Goal: Task Accomplishment & Management: Use online tool/utility

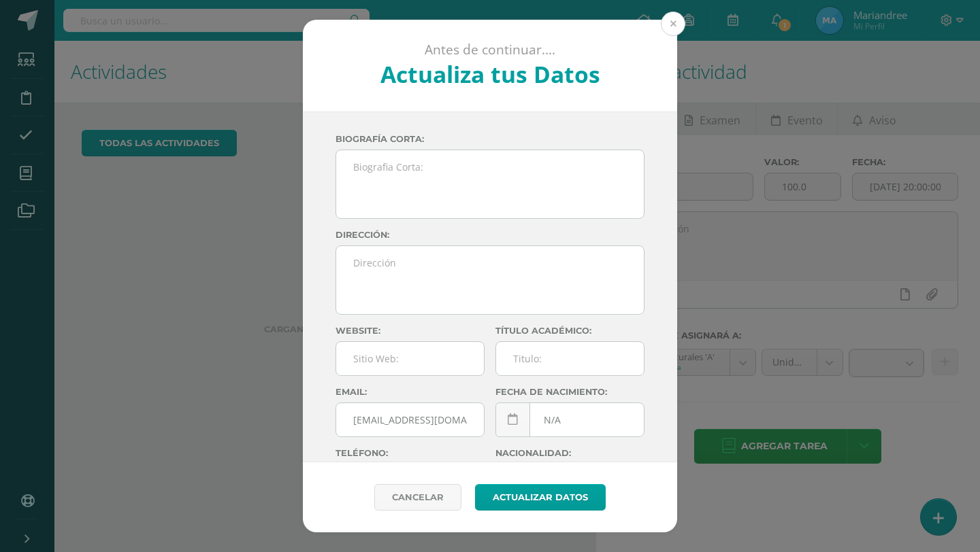
click at [673, 27] on button at bounding box center [673, 24] width 24 height 24
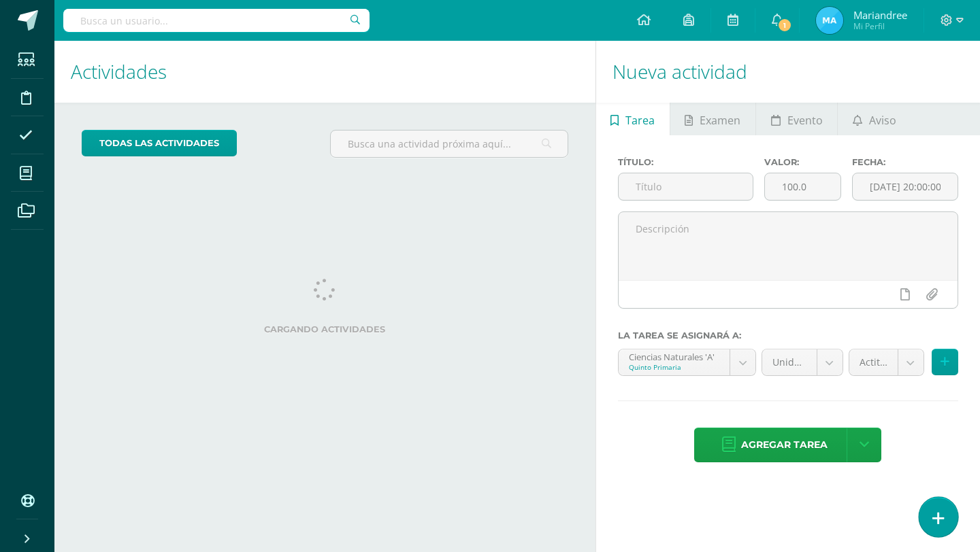
click at [950, 516] on link at bounding box center [937, 516] width 39 height 39
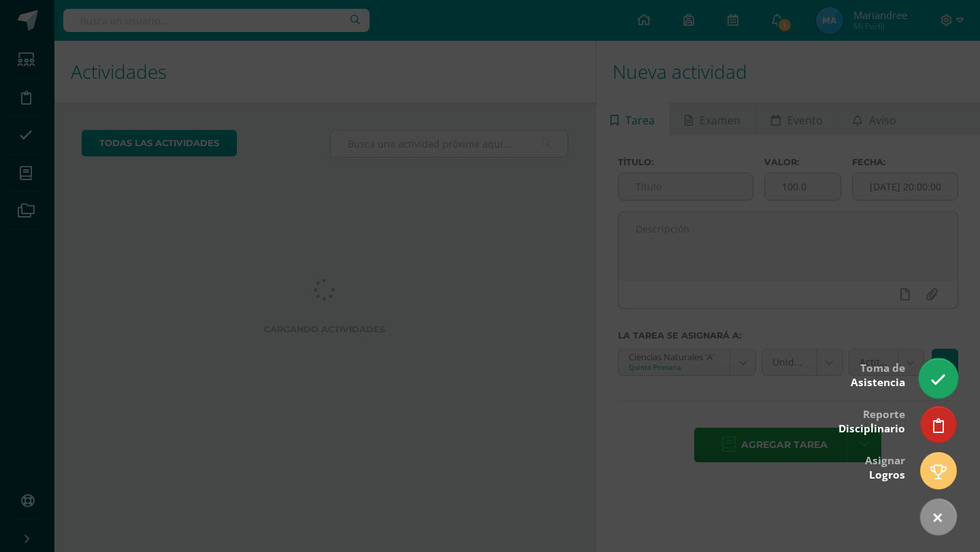
click at [931, 386] on icon at bounding box center [938, 380] width 16 height 16
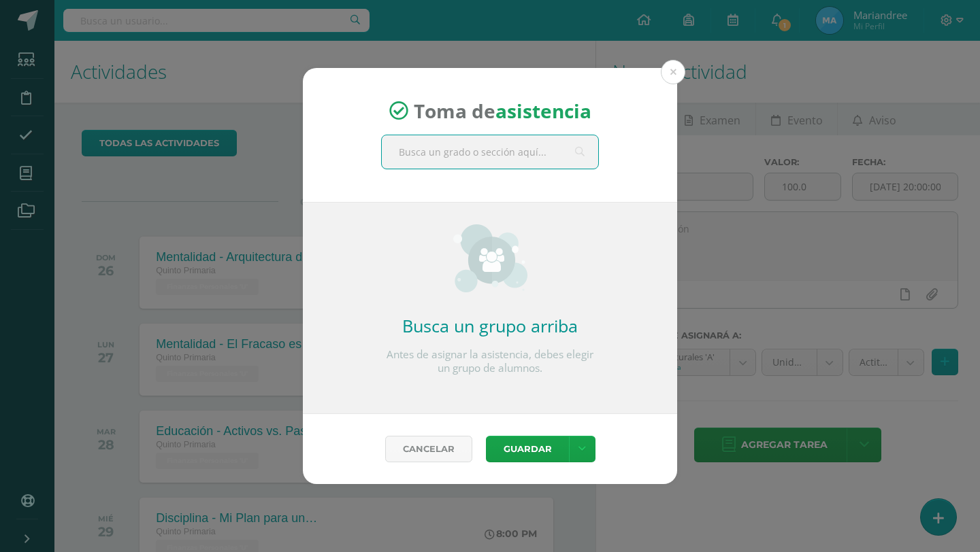
click at [519, 153] on input "text" at bounding box center [490, 151] width 216 height 33
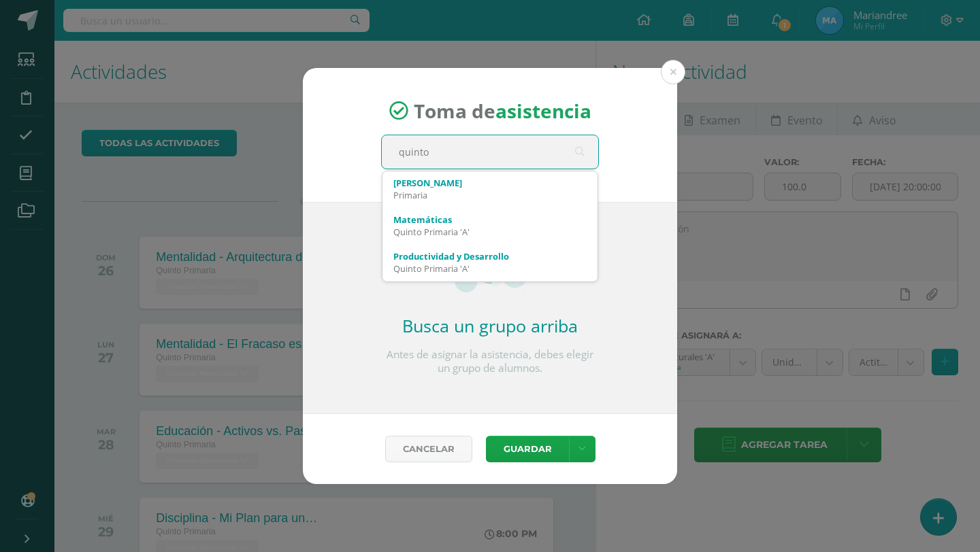
type input "quinto A"
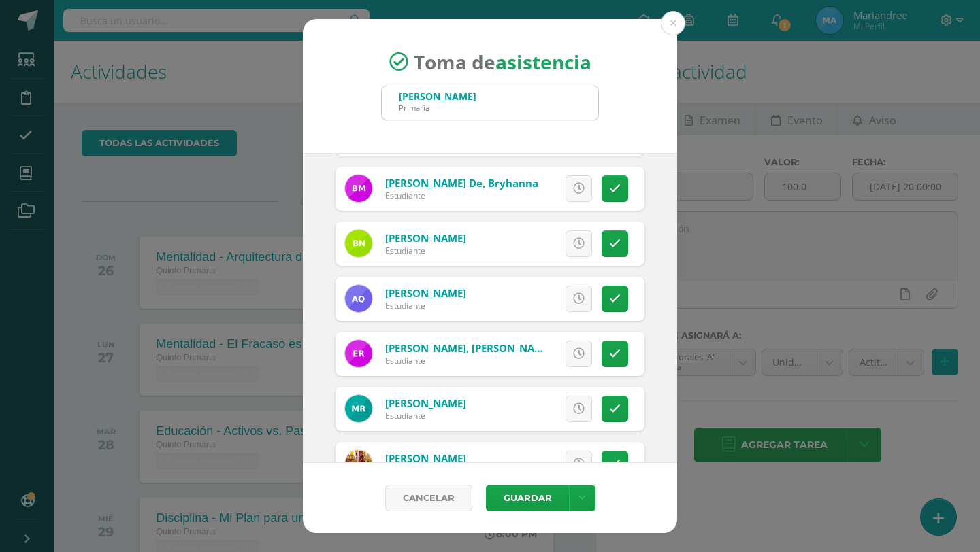
scroll to position [656, 0]
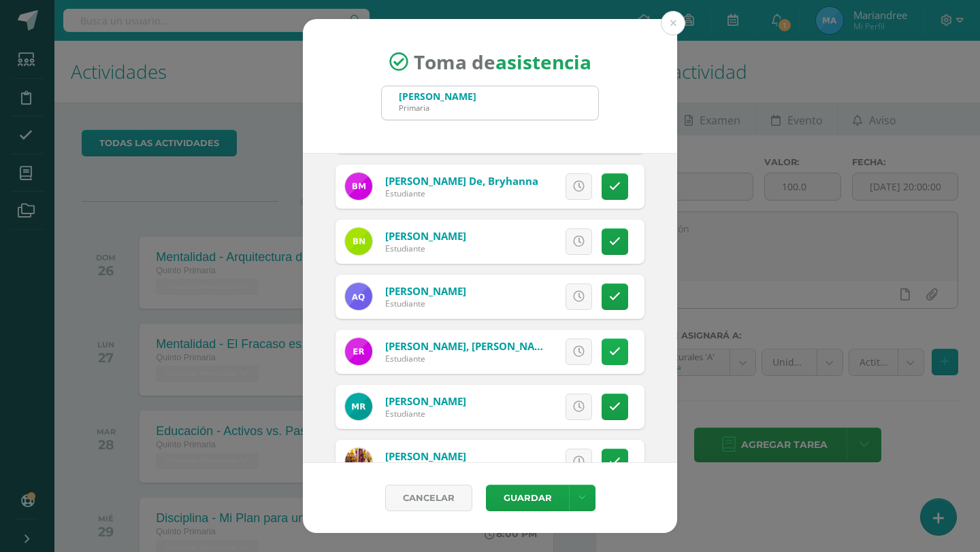
click at [610, 350] on icon at bounding box center [615, 352] width 12 height 12
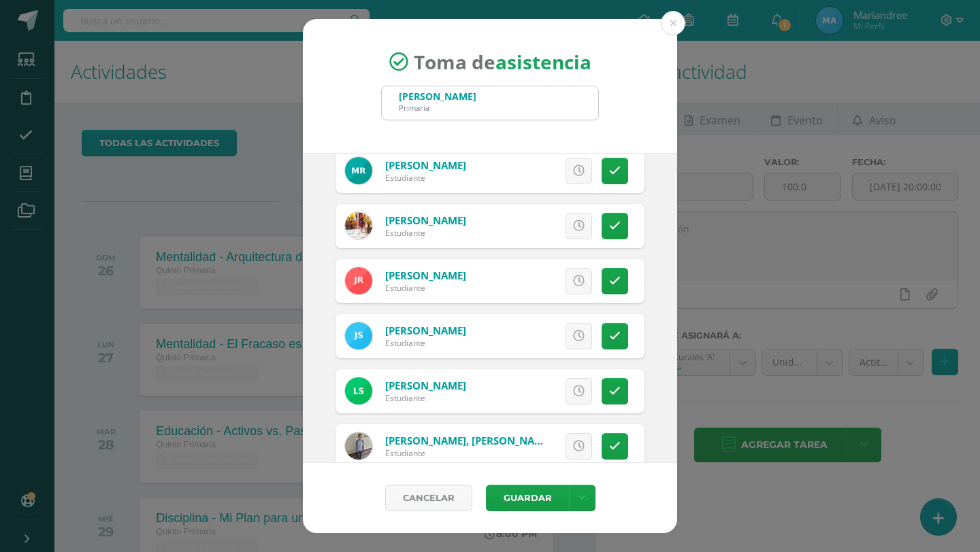
scroll to position [923, 0]
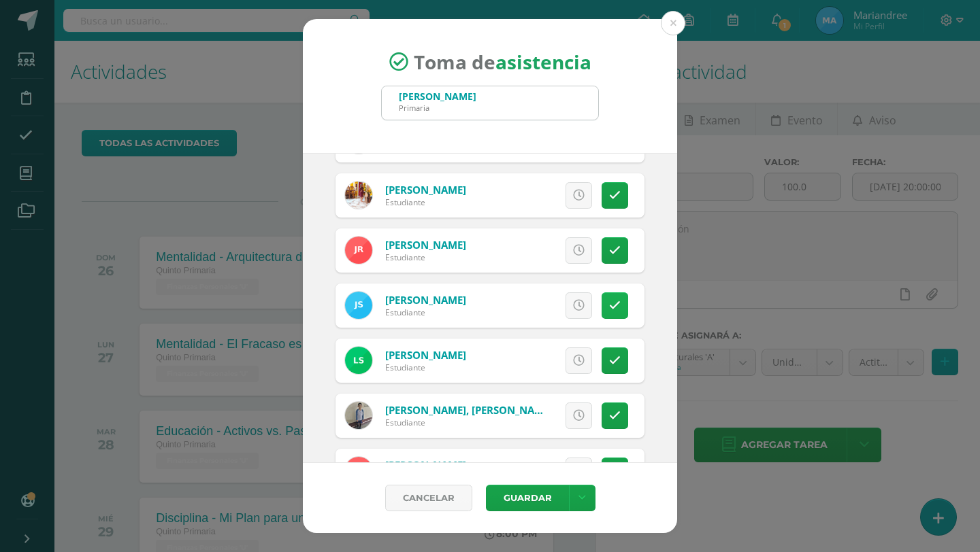
click at [609, 305] on icon at bounding box center [615, 306] width 12 height 12
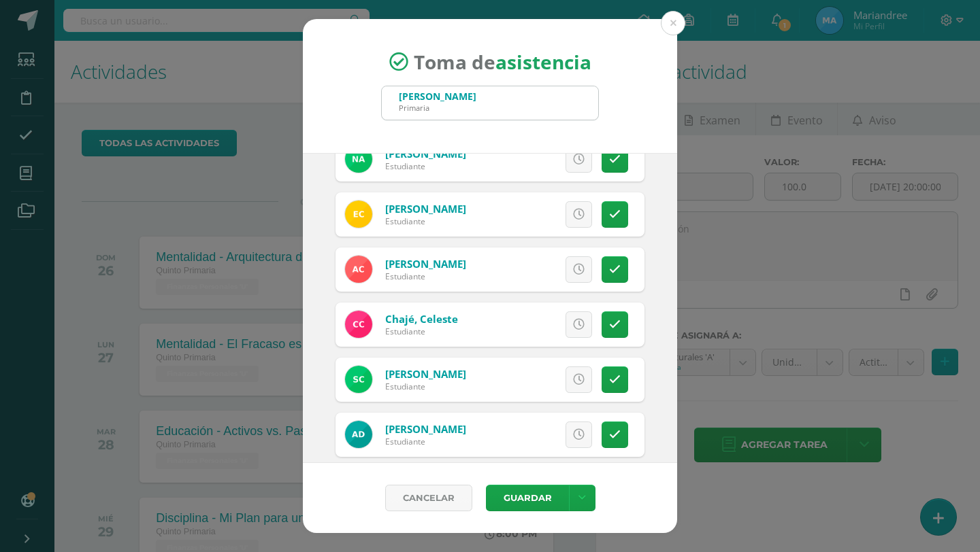
scroll to position [0, 0]
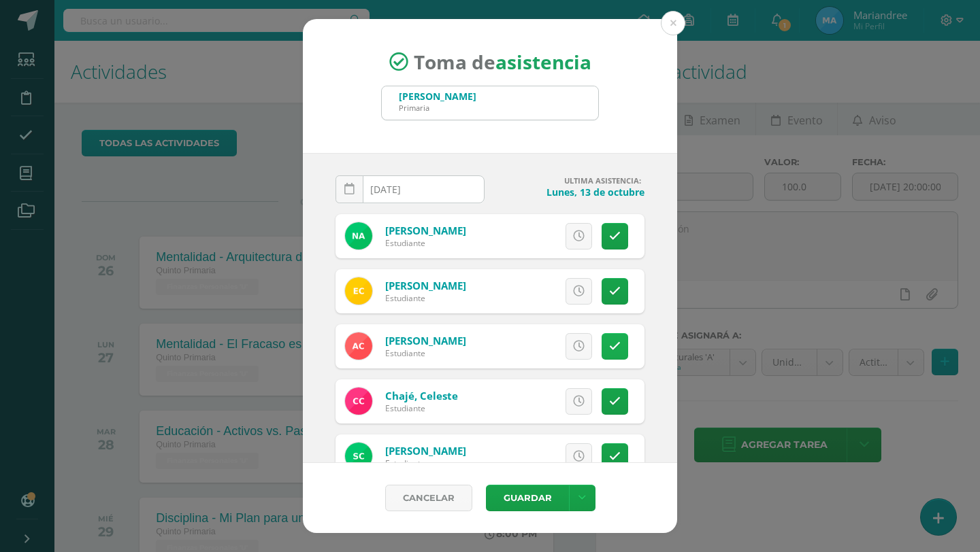
click at [616, 348] on icon at bounding box center [615, 347] width 12 height 12
click at [606, 297] on link at bounding box center [614, 291] width 27 height 27
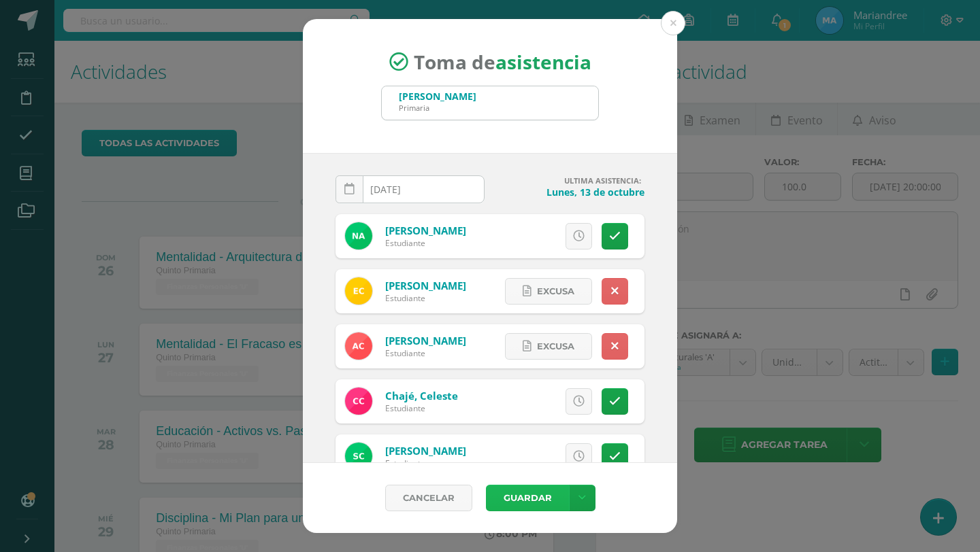
click at [526, 499] on button "Guardar" at bounding box center [527, 498] width 83 height 27
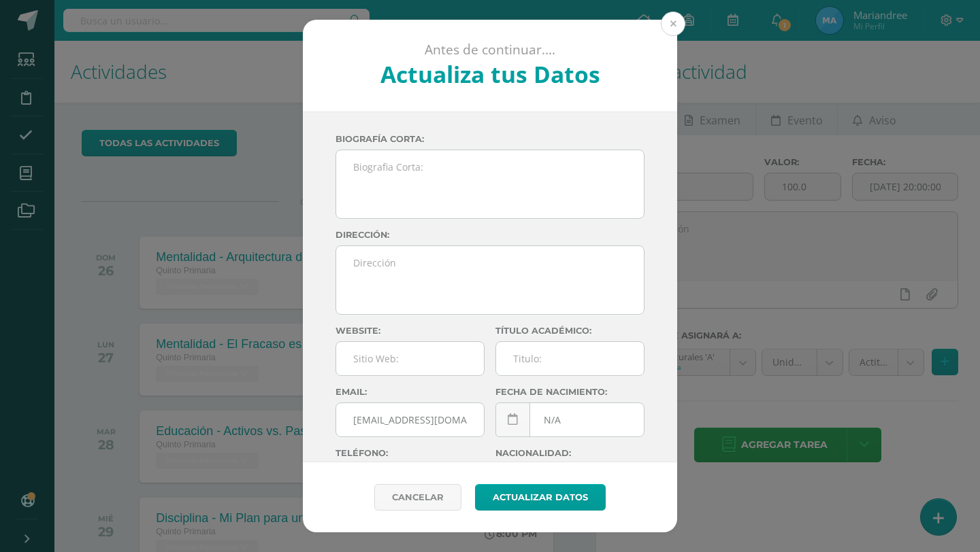
click at [671, 32] on button at bounding box center [673, 24] width 24 height 24
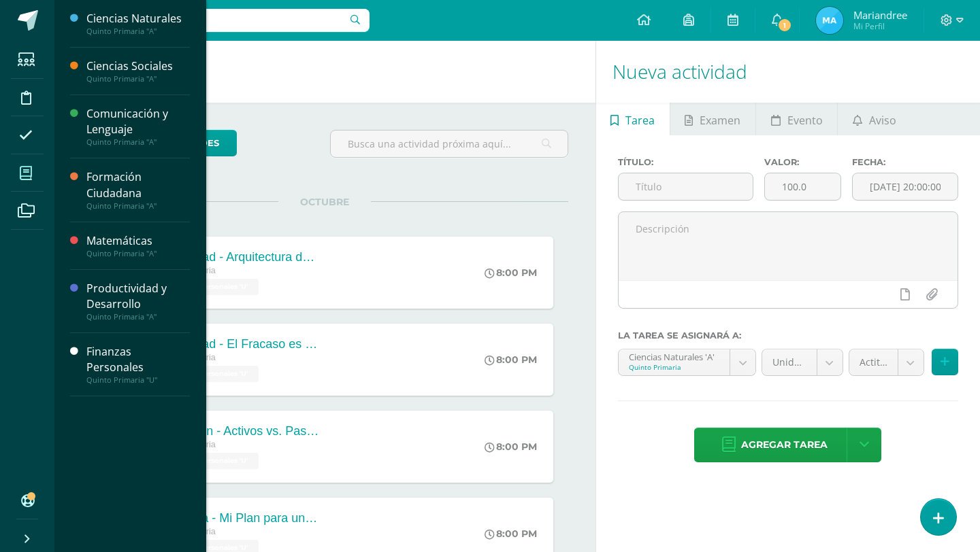
click at [31, 171] on icon at bounding box center [26, 174] width 12 height 14
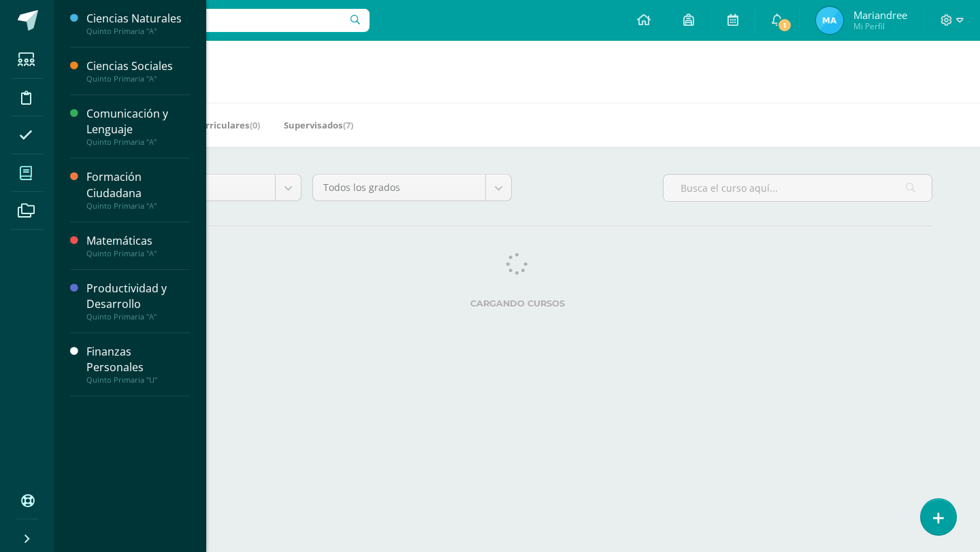
click at [38, 172] on span at bounding box center [26, 173] width 31 height 31
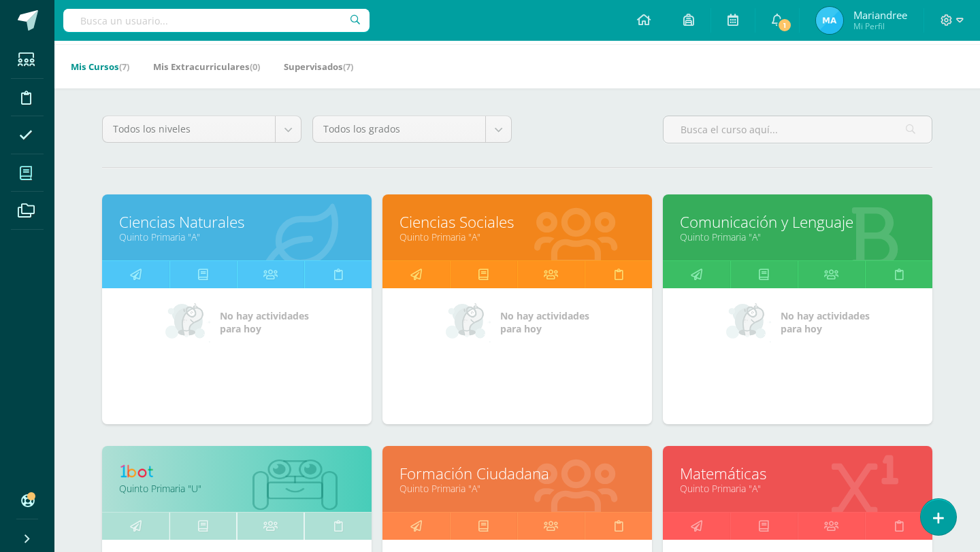
scroll to position [139, 0]
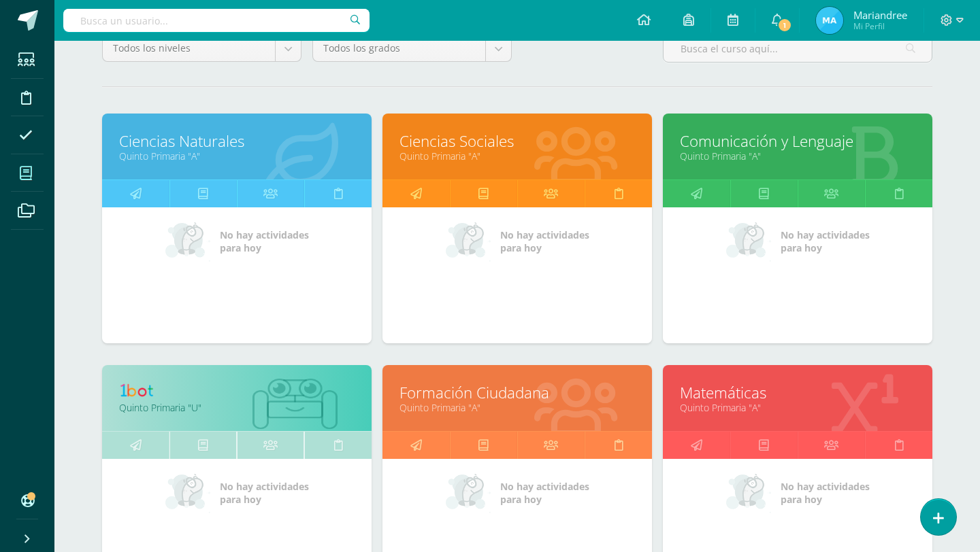
click at [708, 393] on link "Matemáticas" at bounding box center [797, 392] width 235 height 21
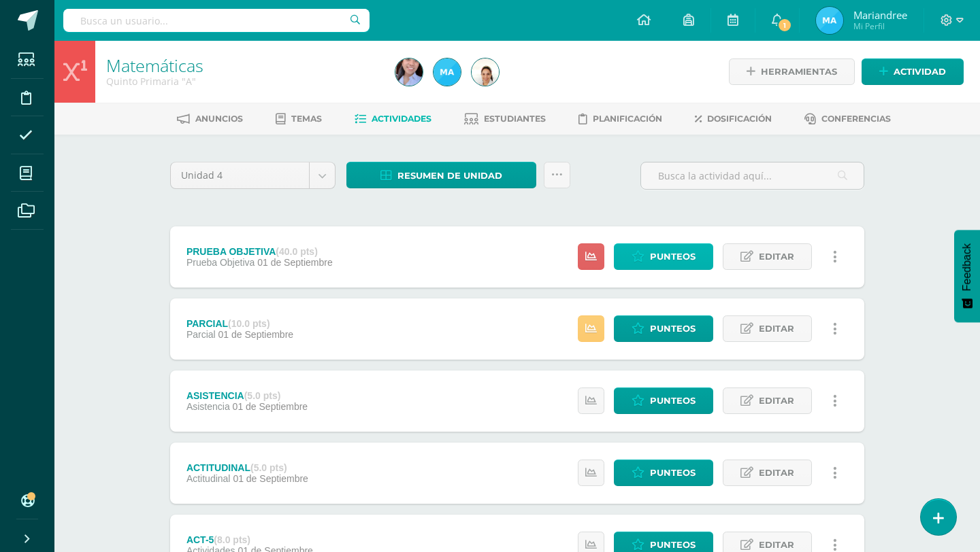
click at [662, 256] on span "Punteos" at bounding box center [673, 256] width 46 height 25
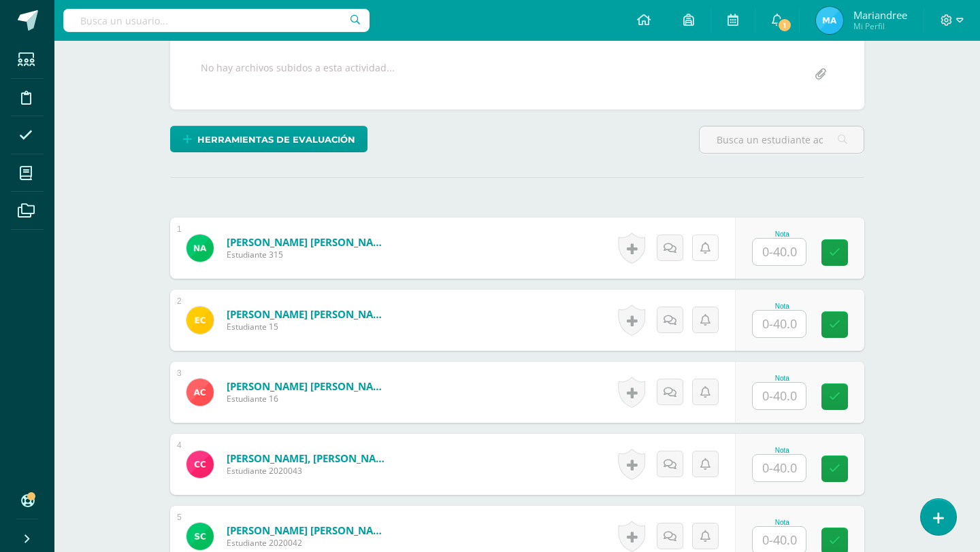
scroll to position [256, 0]
click at [774, 252] on input "text" at bounding box center [778, 251] width 53 height 27
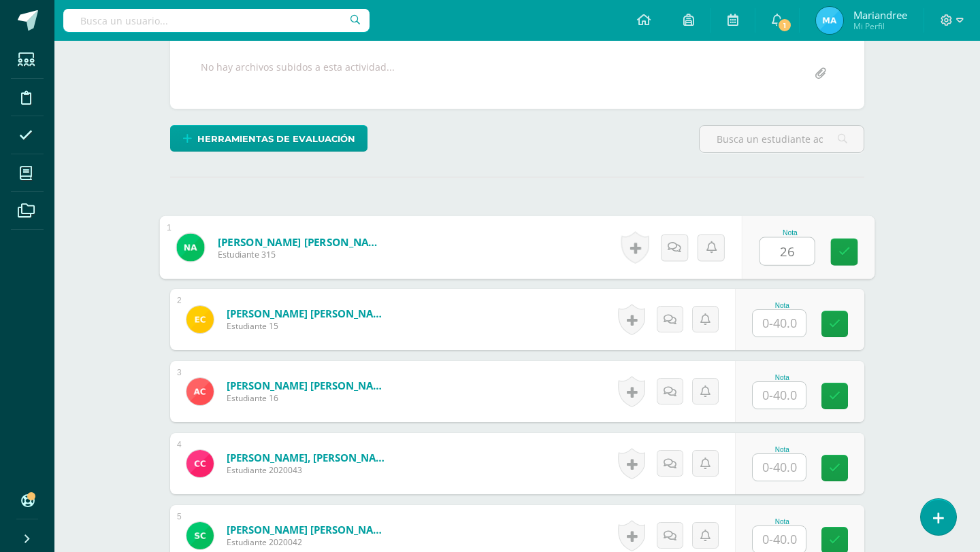
type input "26"
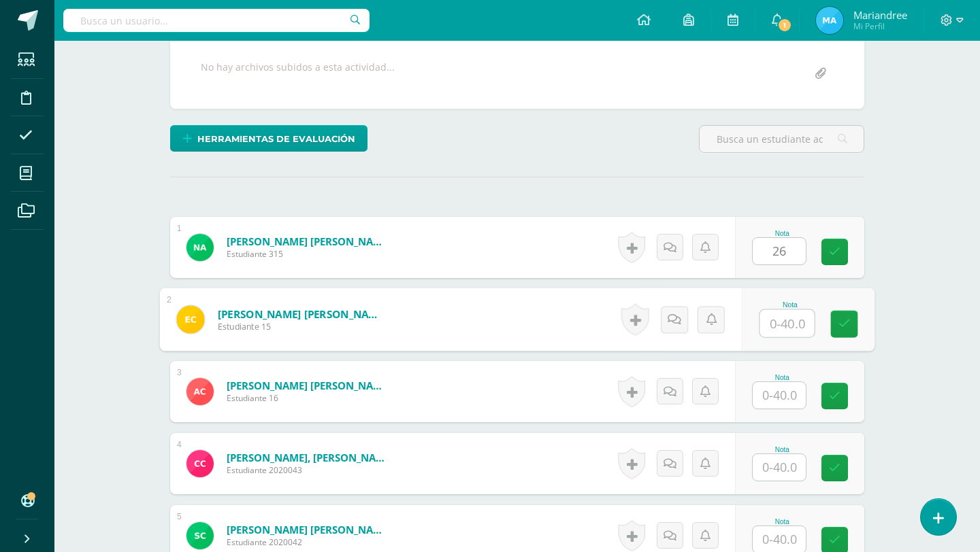
scroll to position [256, 0]
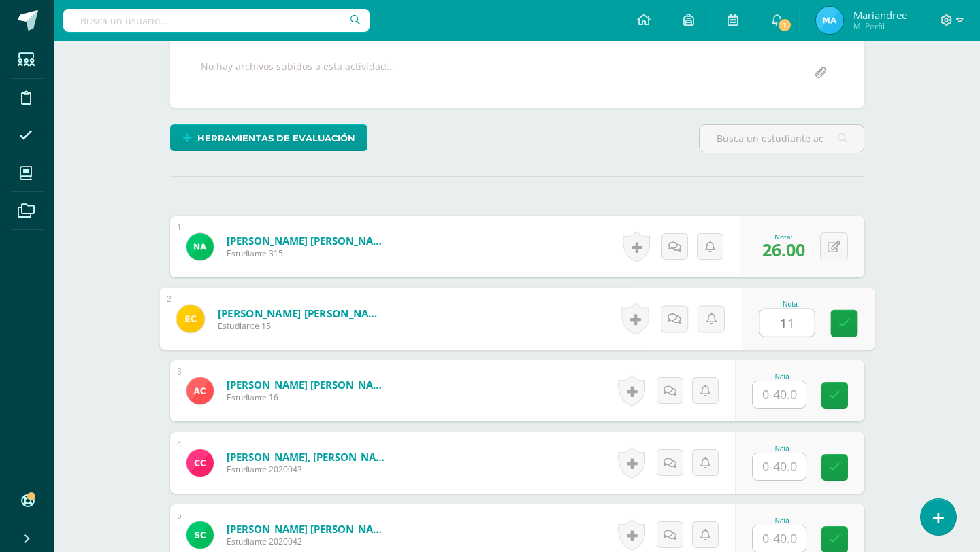
type input "11"
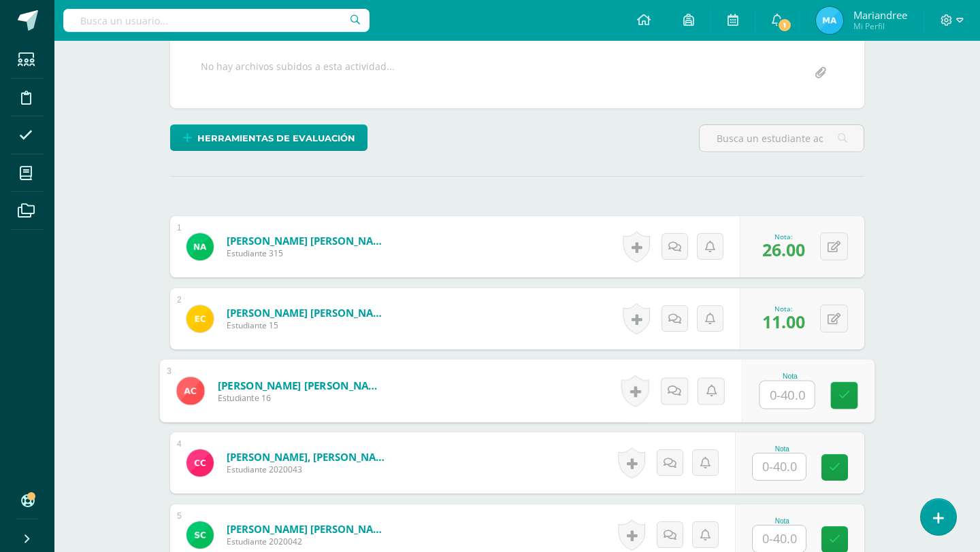
scroll to position [257, 0]
type input "27"
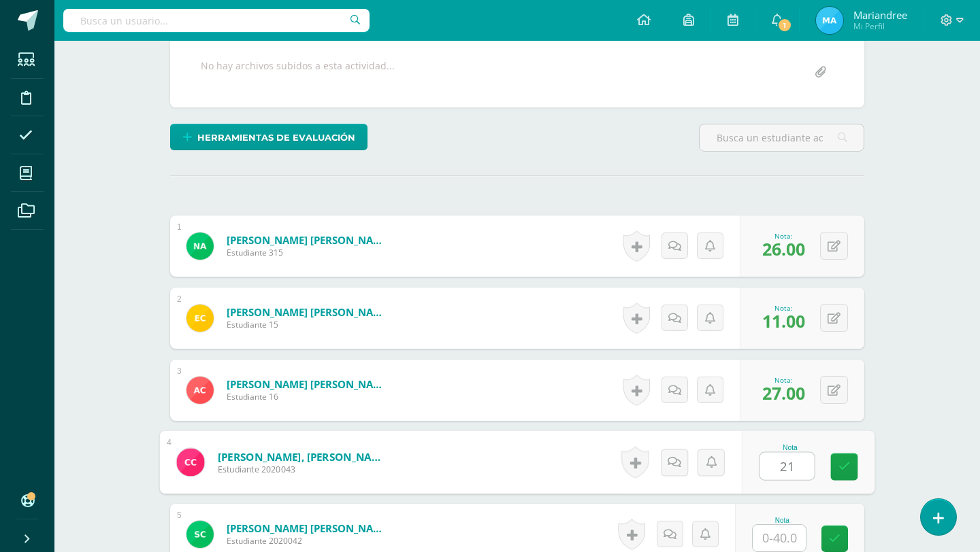
type input "21"
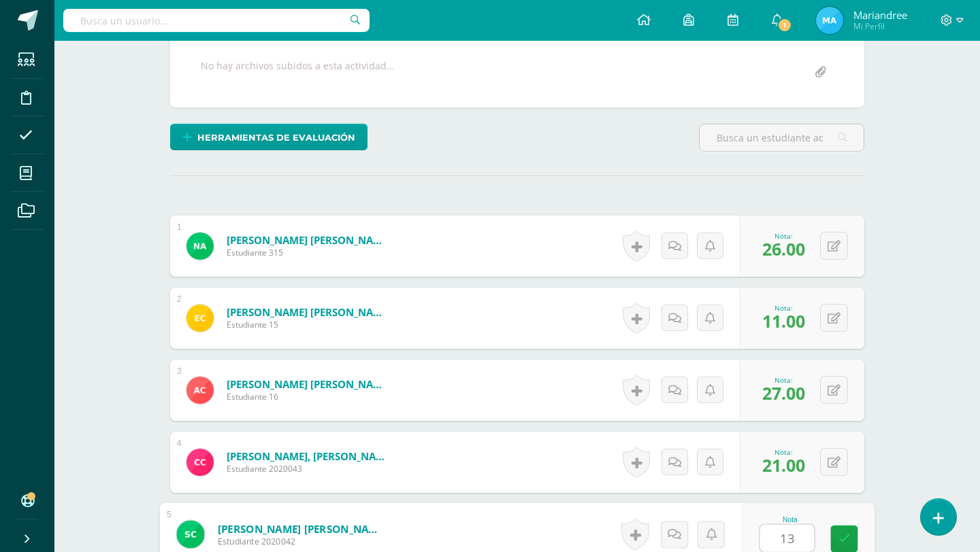
type input "13"
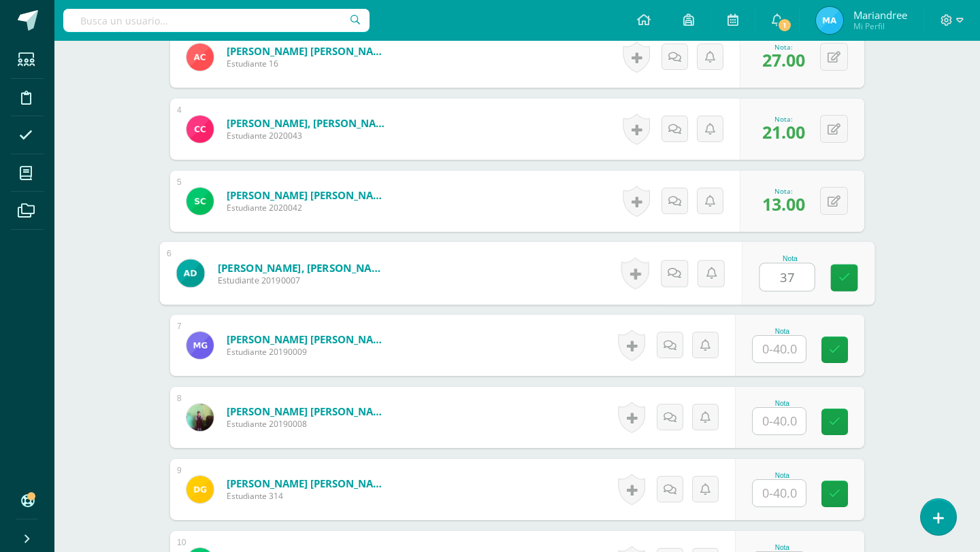
type input "37"
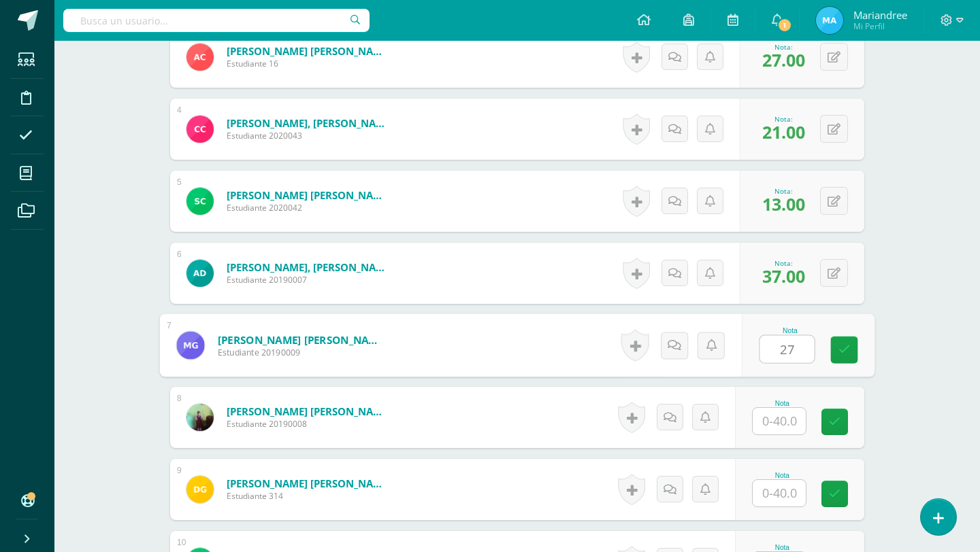
type input "27"
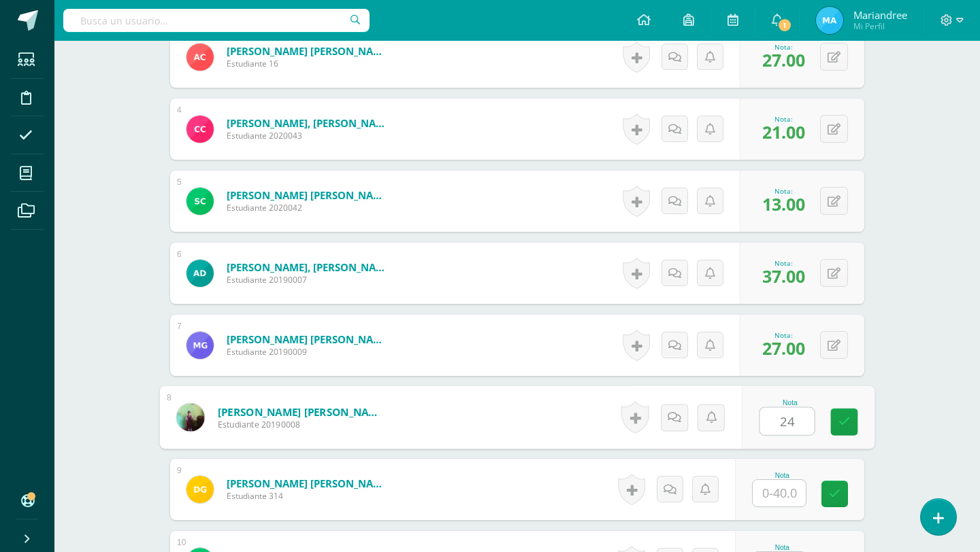
type input "24"
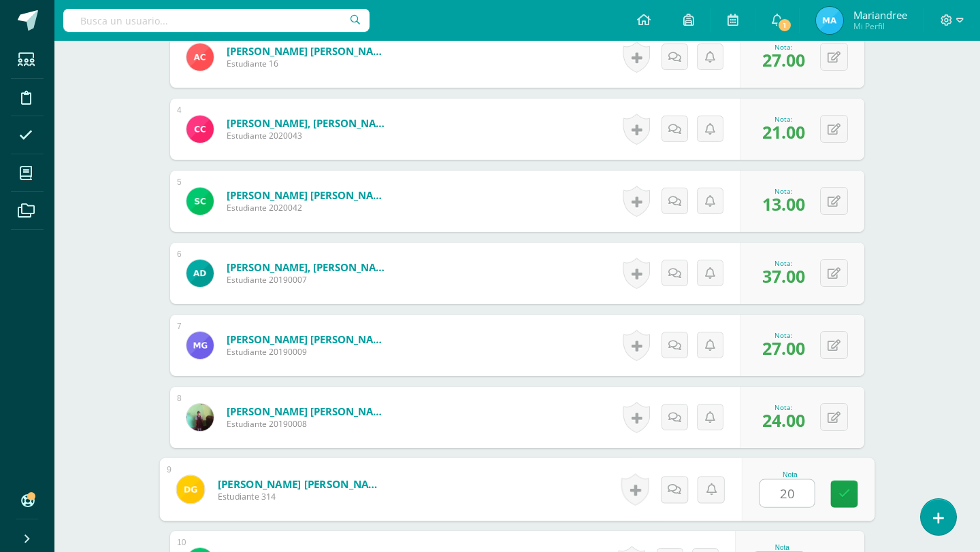
type input "20"
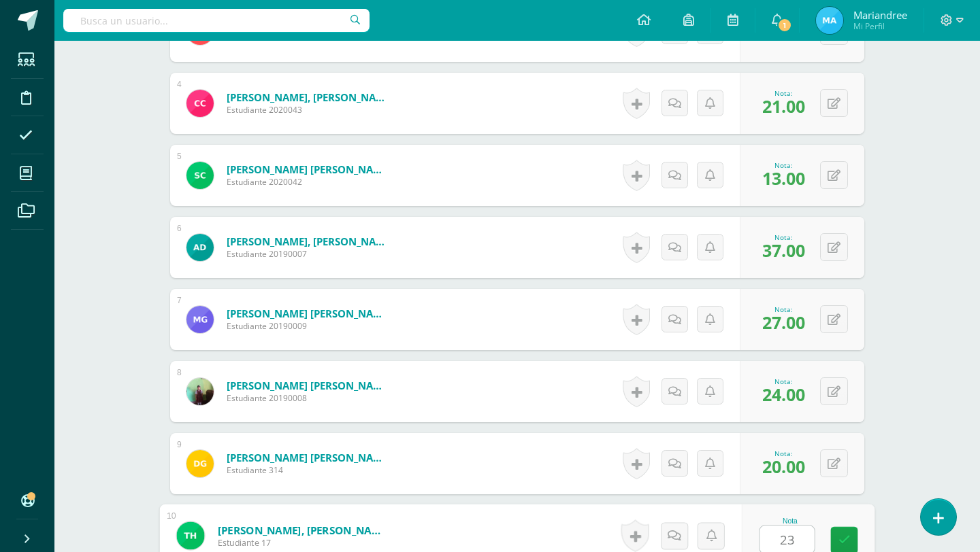
type input "23"
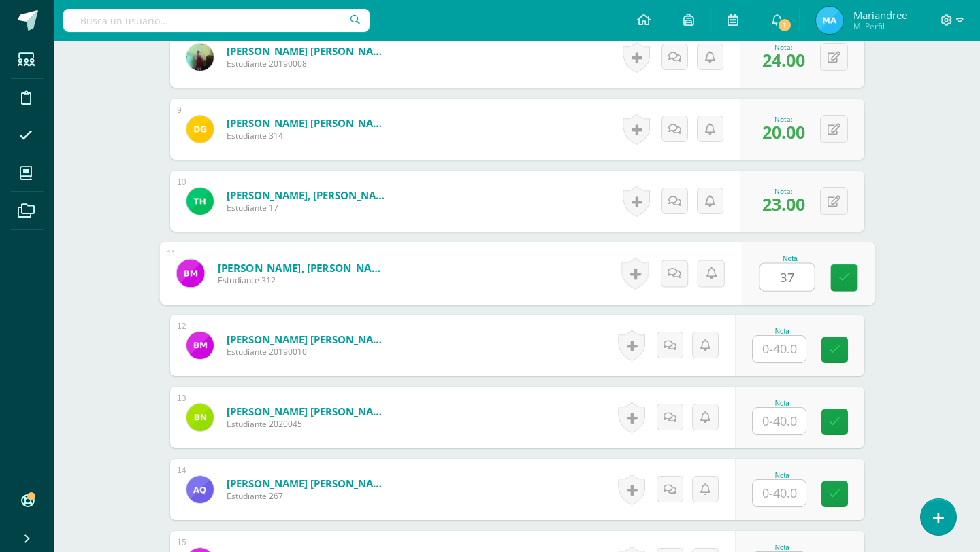
type input "37"
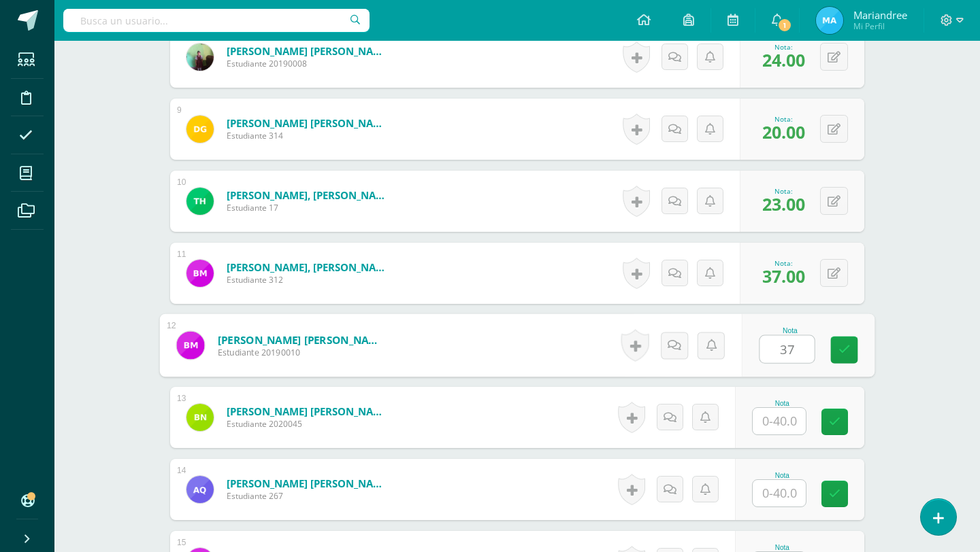
type input "37"
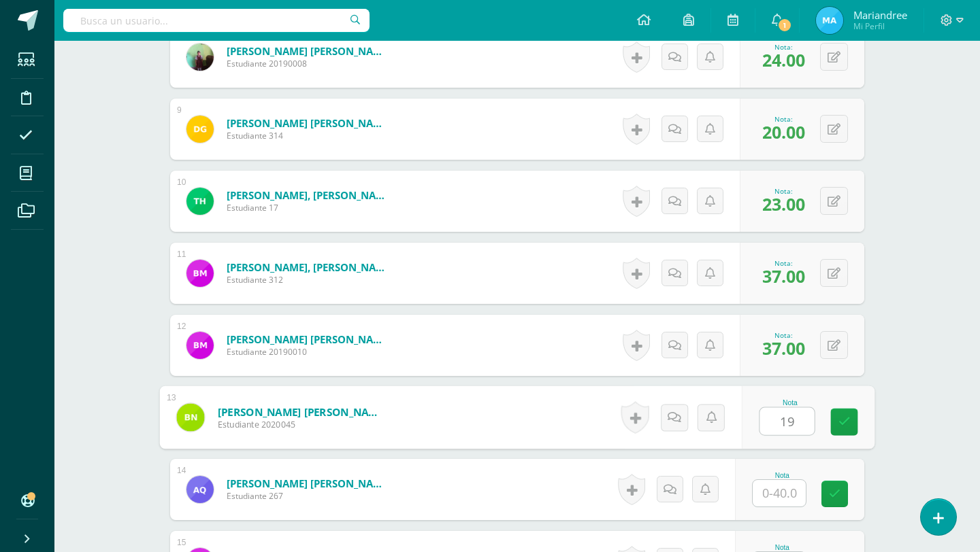
type input "19"
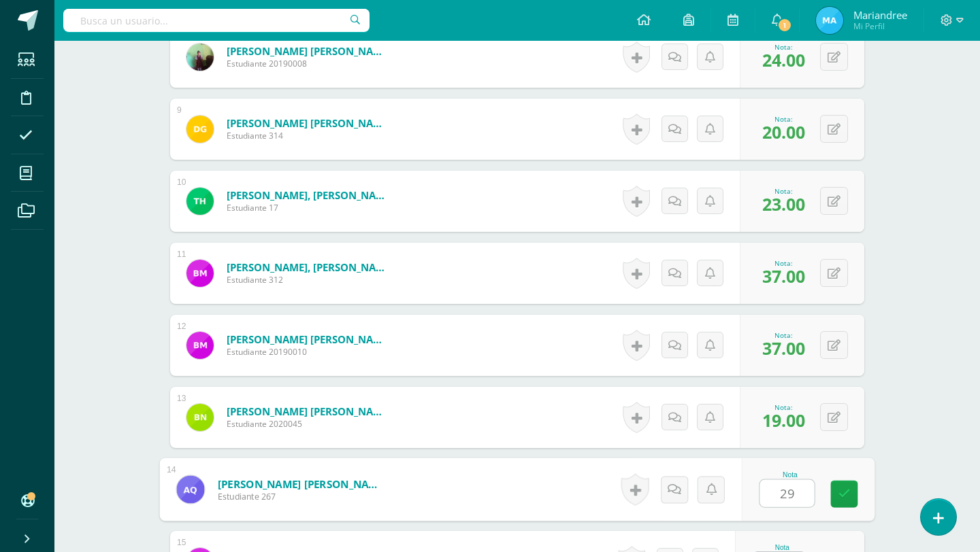
type input "29"
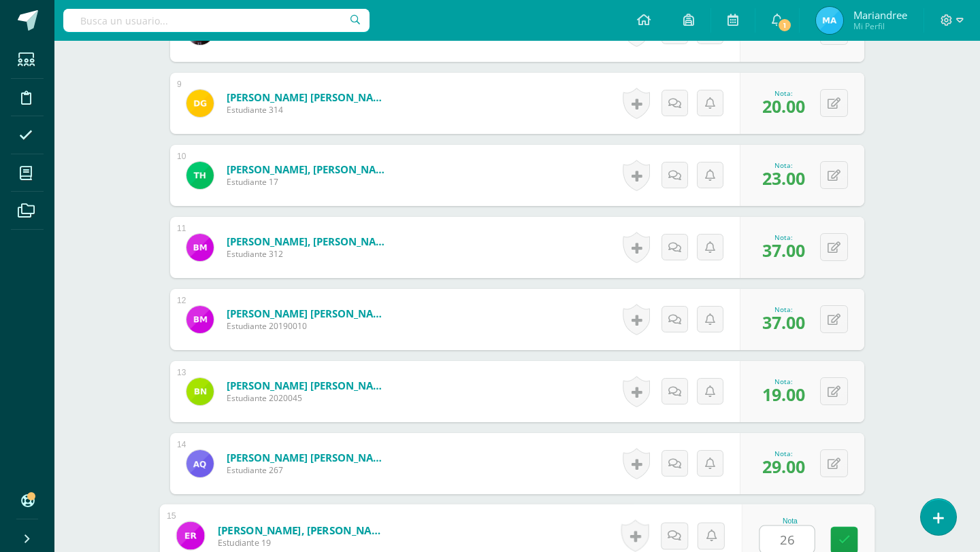
type input "26"
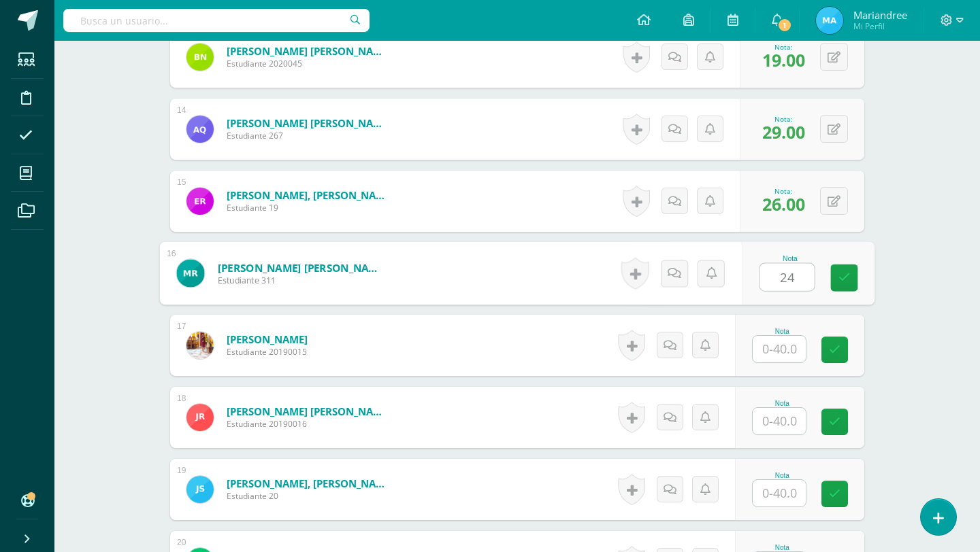
type input "24"
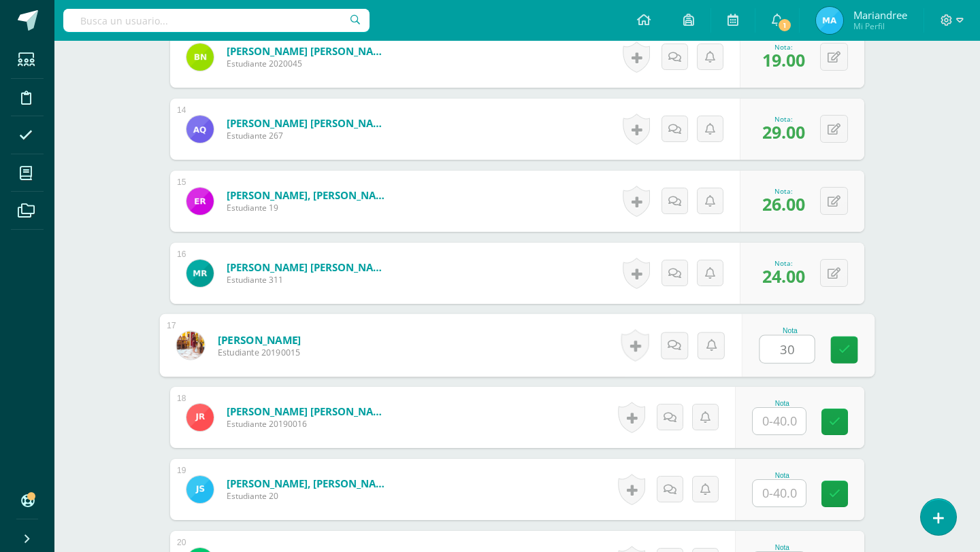
type input "30"
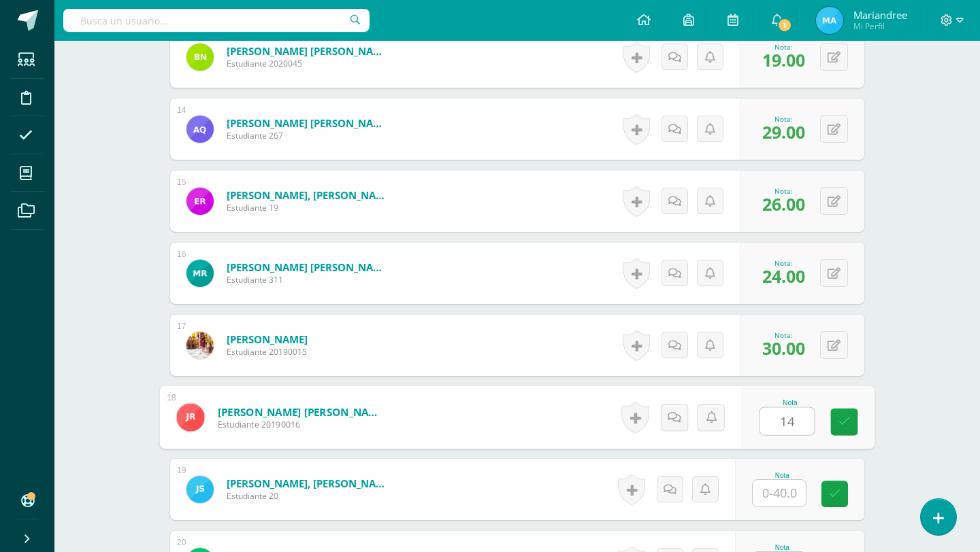
type input "14"
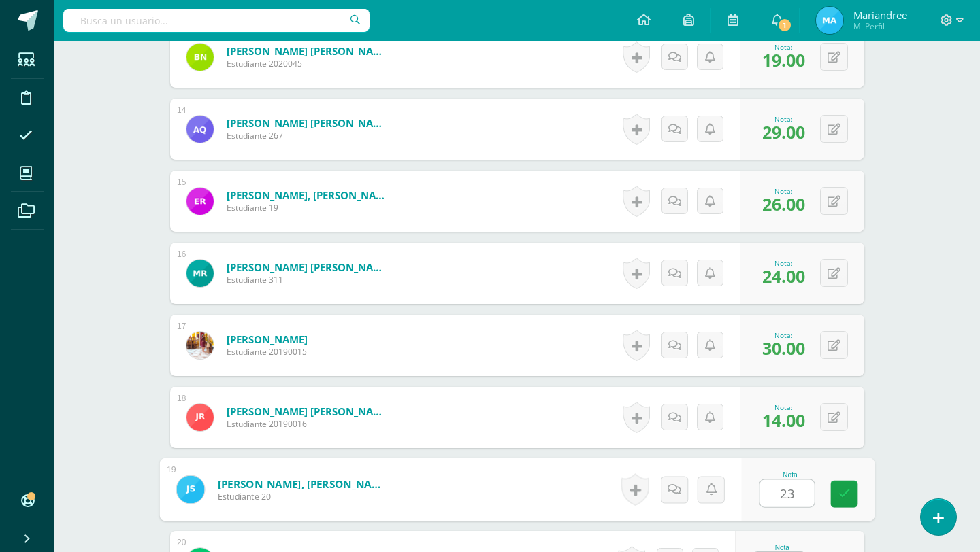
type input "23"
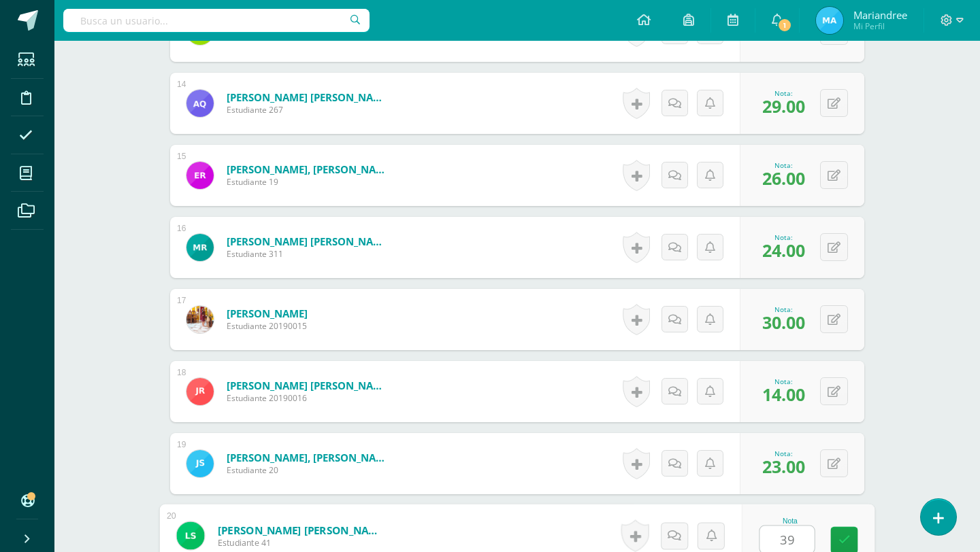
type input "39"
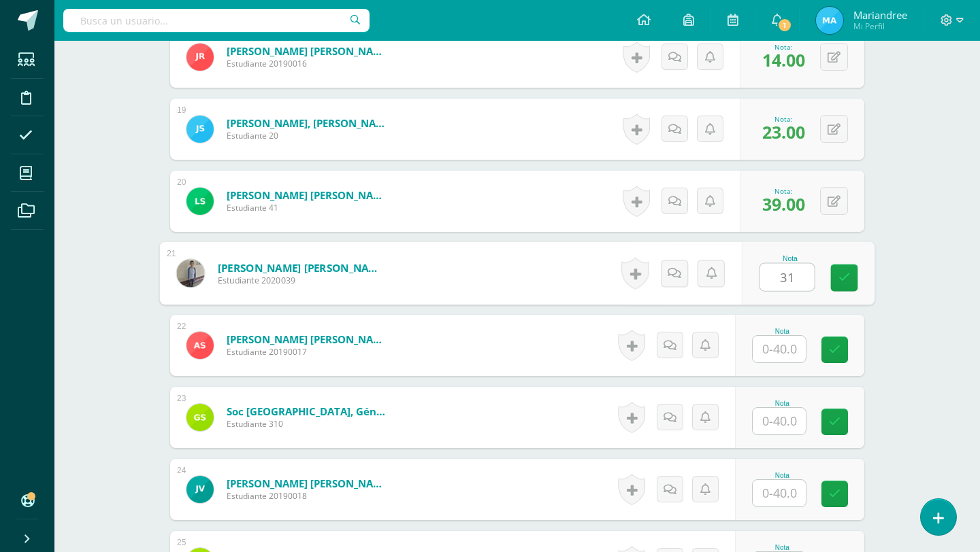
type input "31"
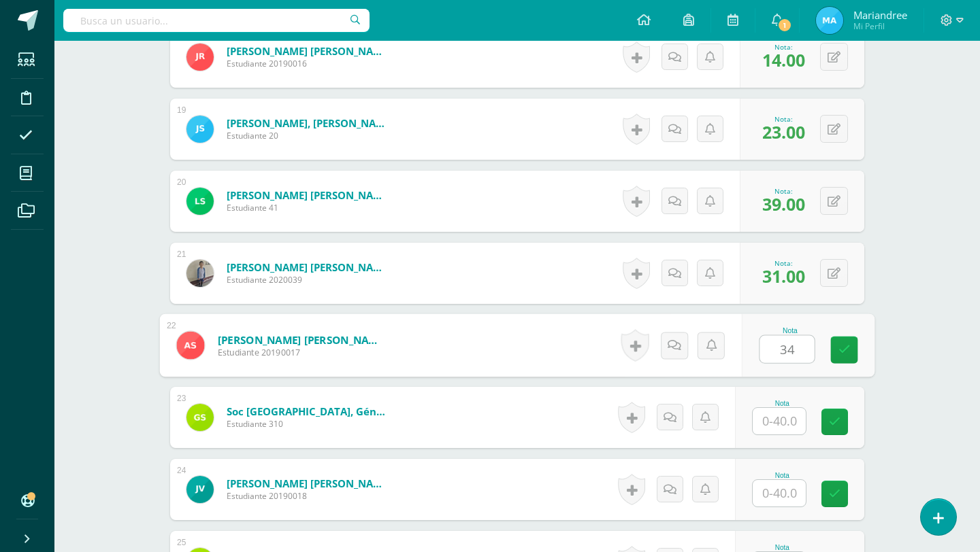
type input "34"
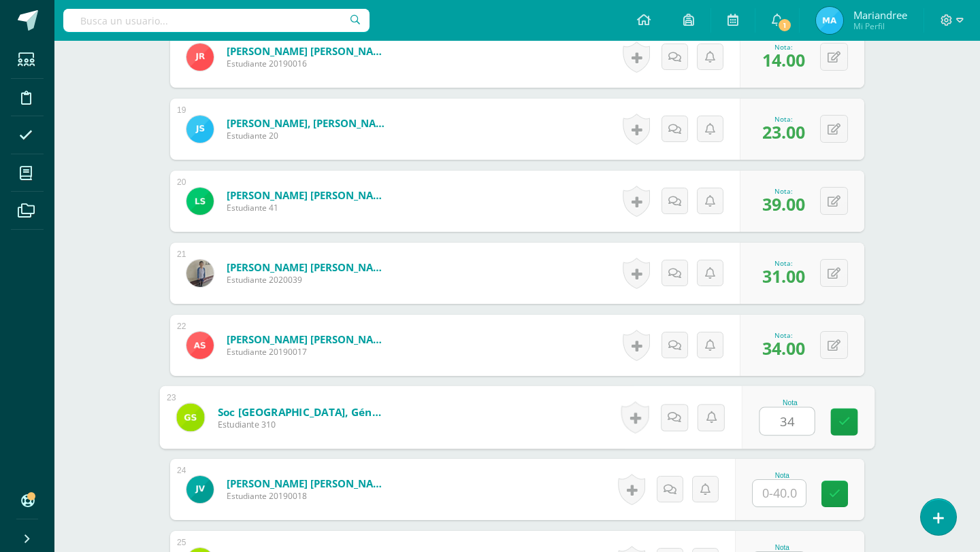
type input "34"
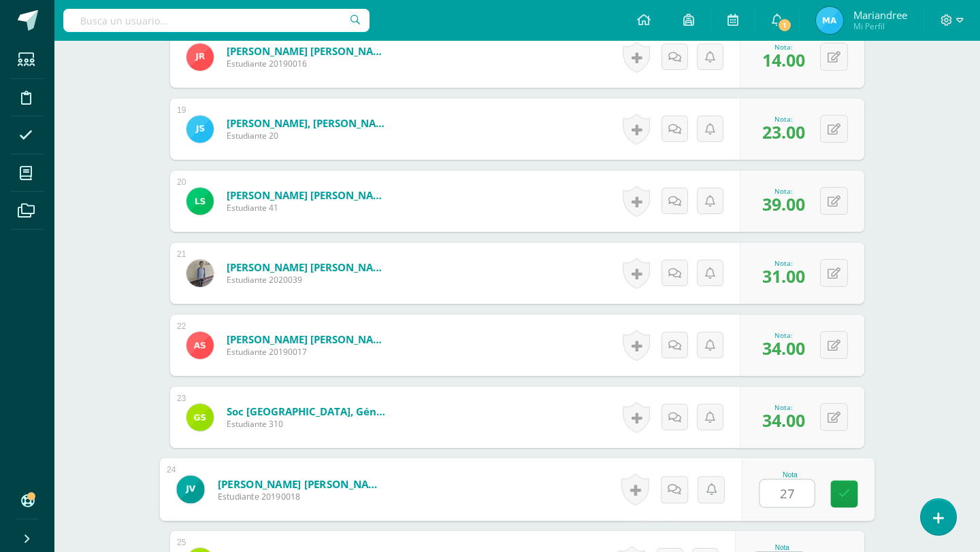
type input "27"
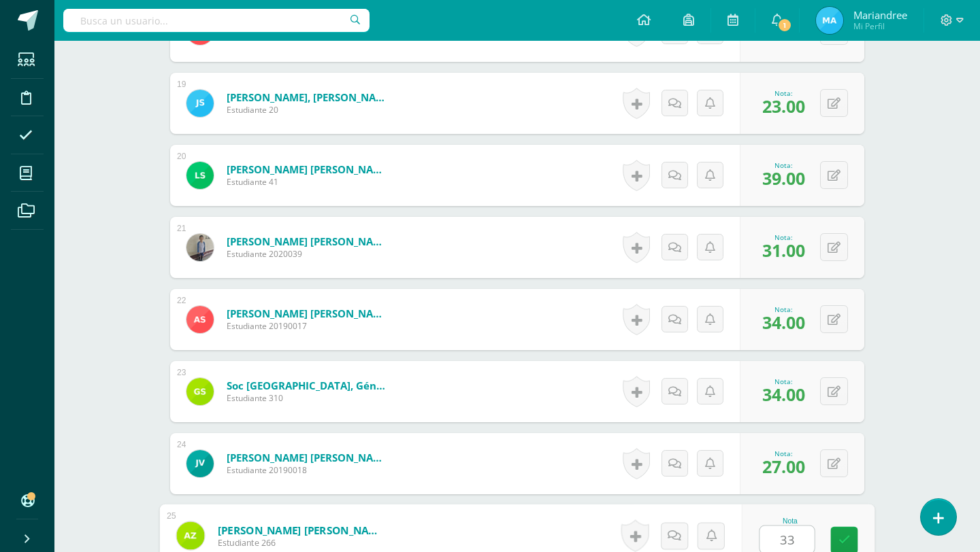
type input "33"
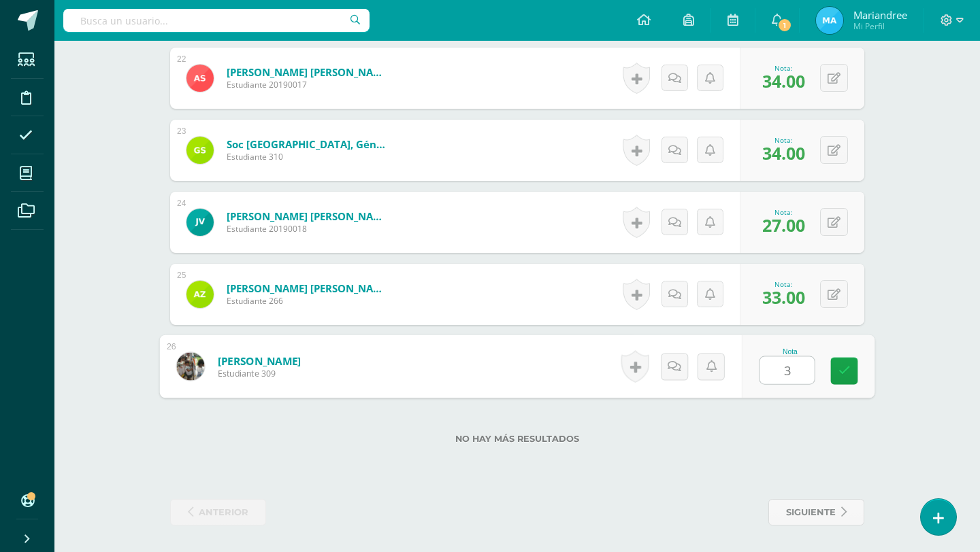
type input "36"
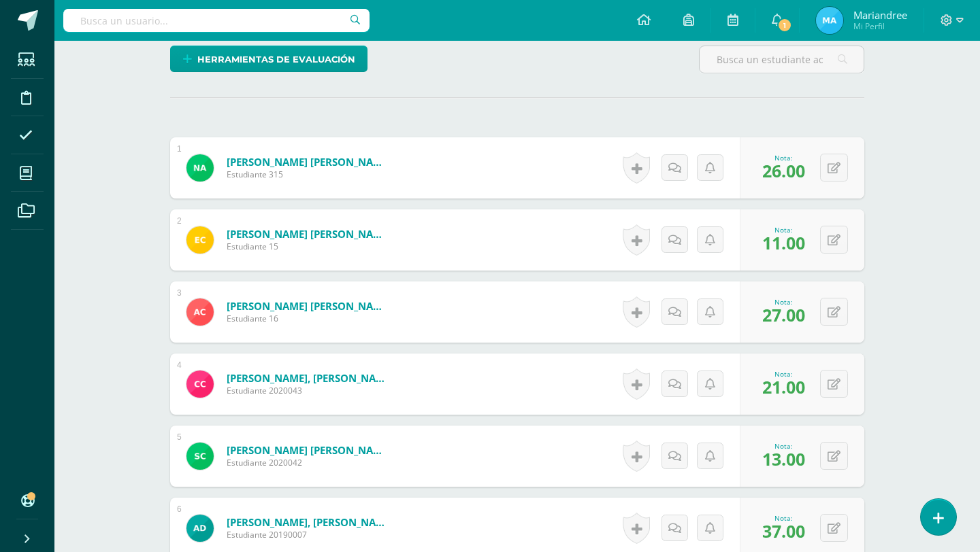
scroll to position [0, 0]
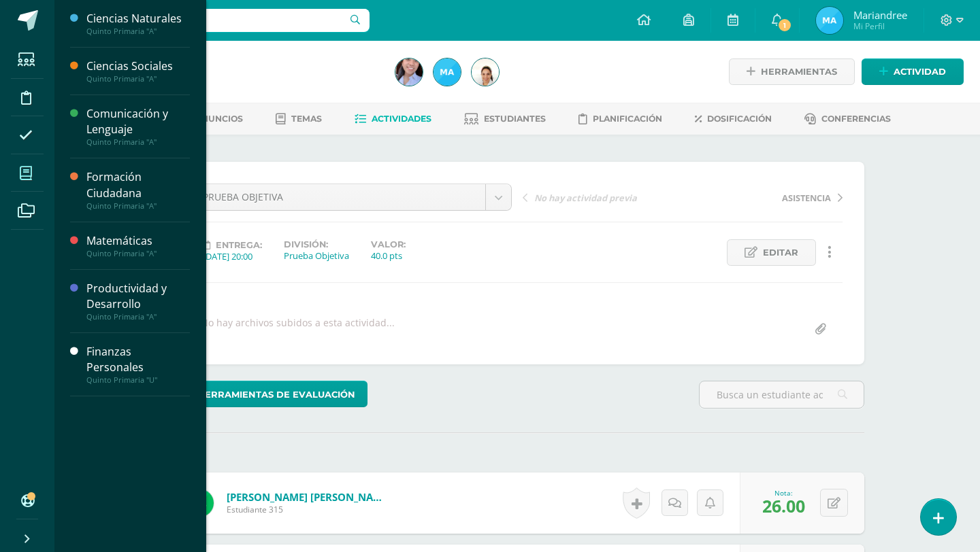
click at [26, 166] on span at bounding box center [26, 173] width 31 height 31
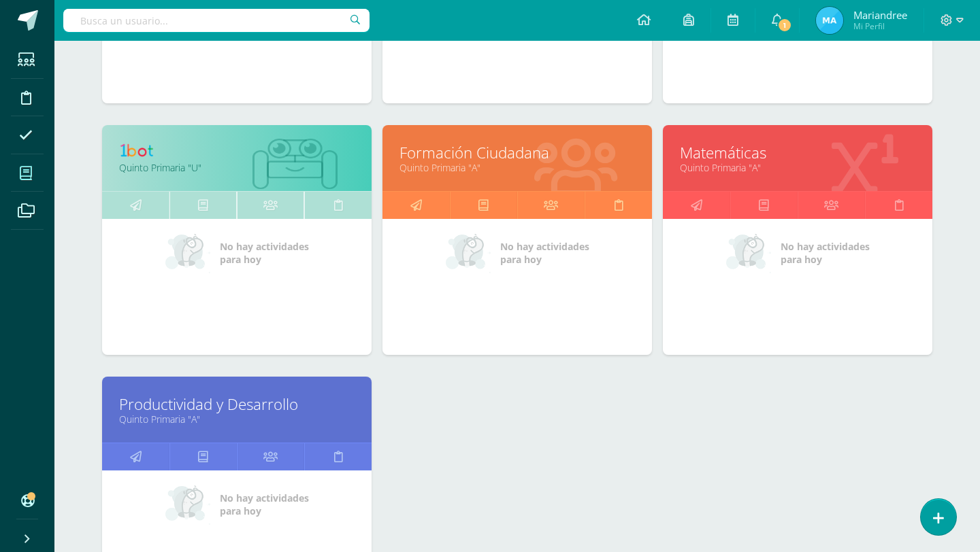
scroll to position [381, 0]
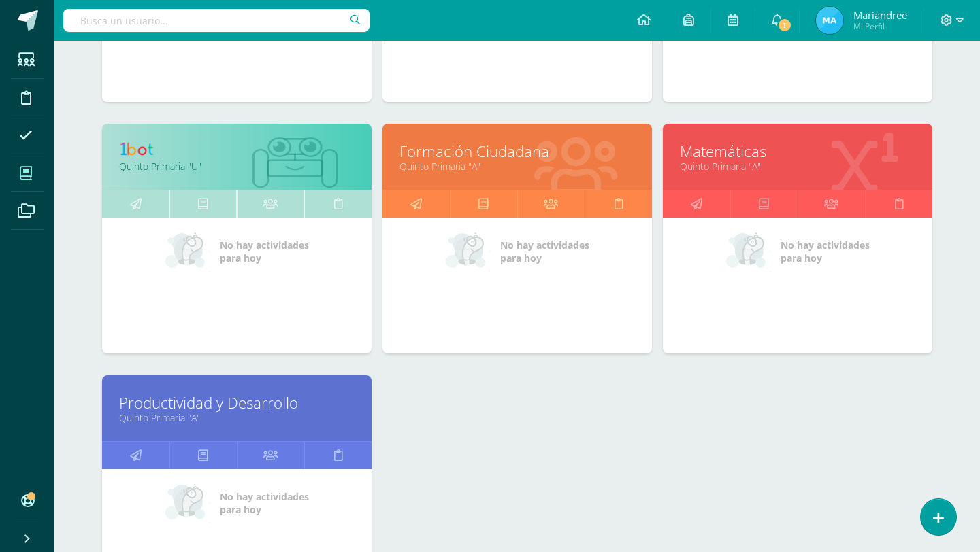
click at [224, 405] on link "Productividad y Desarrollo" at bounding box center [236, 403] width 235 height 21
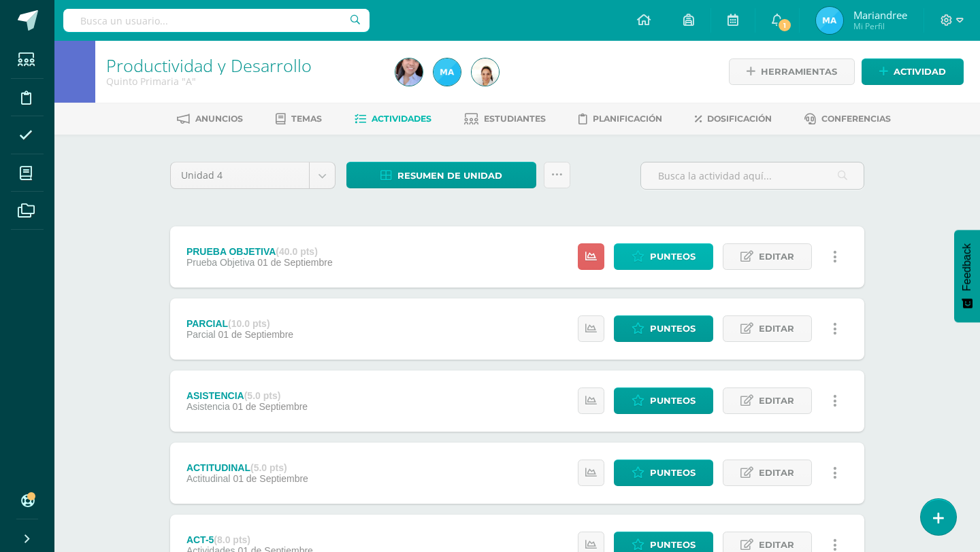
click at [647, 256] on link "Punteos" at bounding box center [663, 257] width 99 height 27
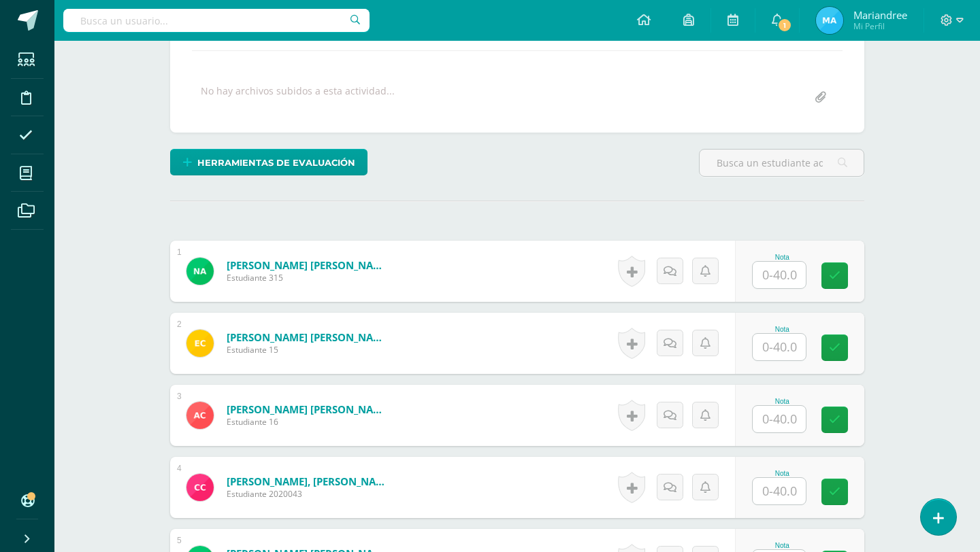
scroll to position [237, 0]
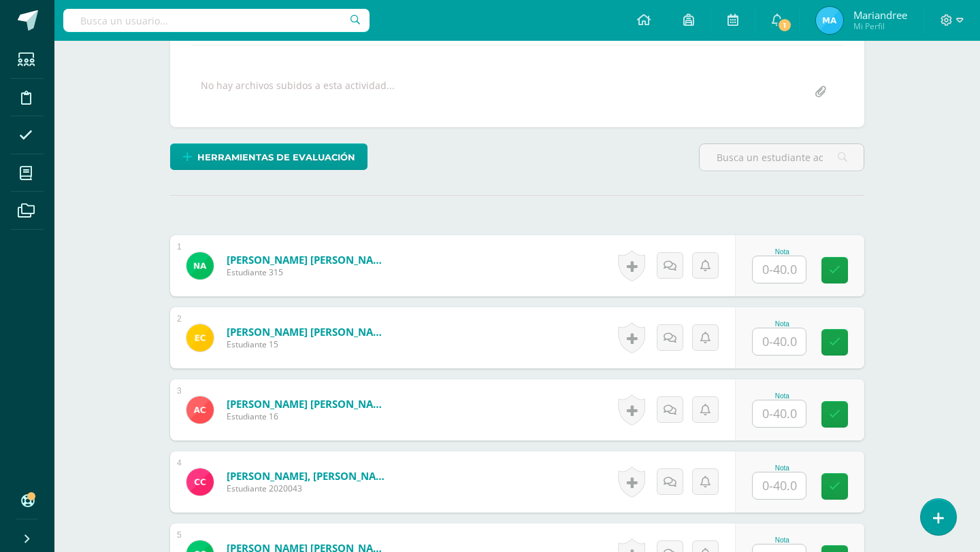
click at [791, 270] on input "text" at bounding box center [778, 269] width 53 height 27
type input "22"
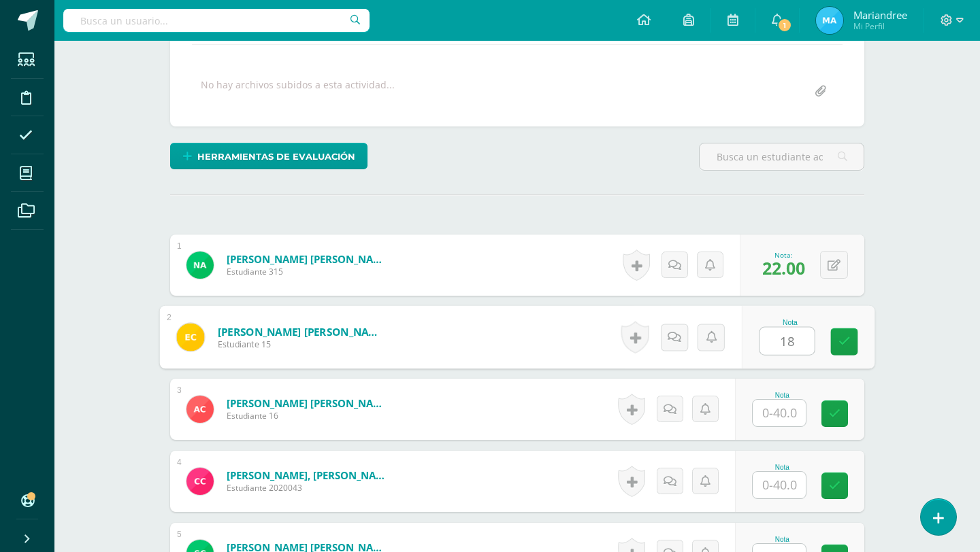
scroll to position [239, 0]
type input "18"
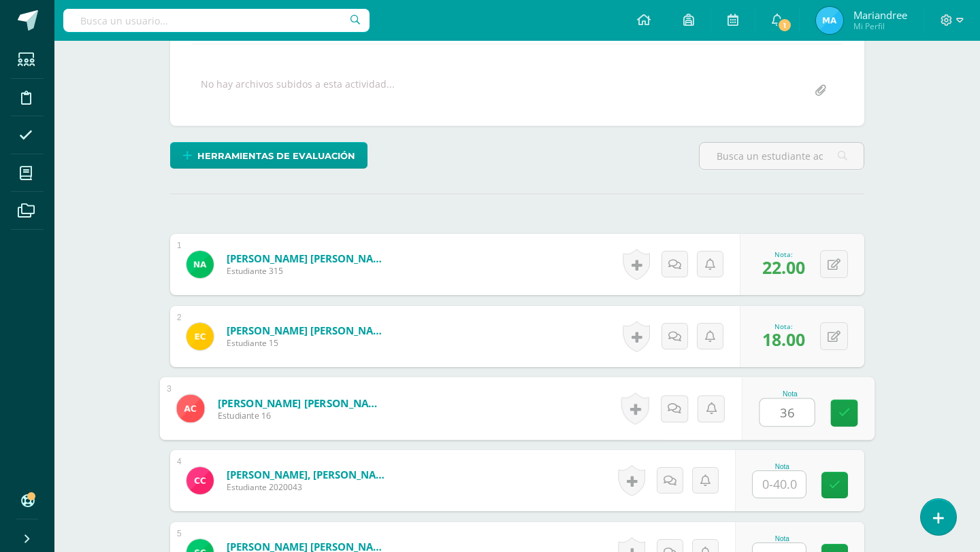
type input "36"
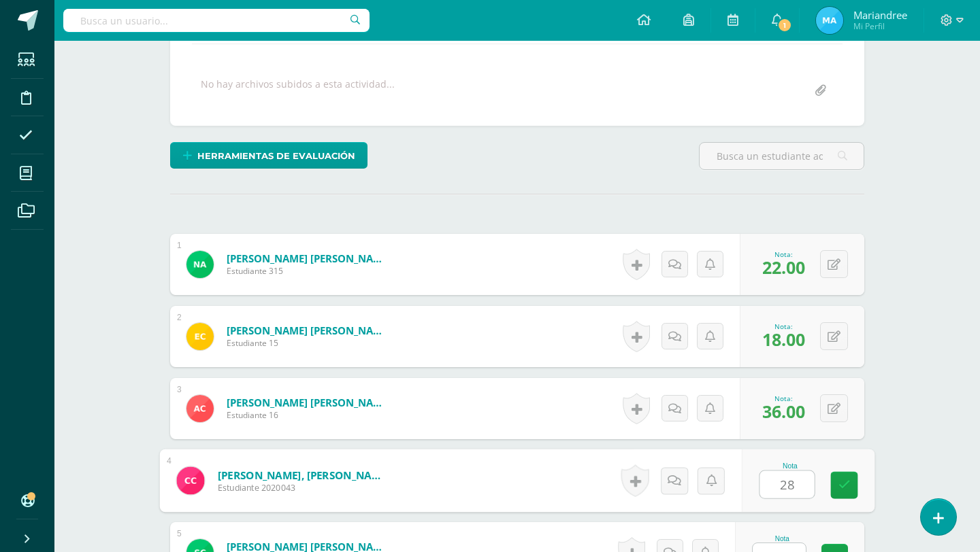
type input "28"
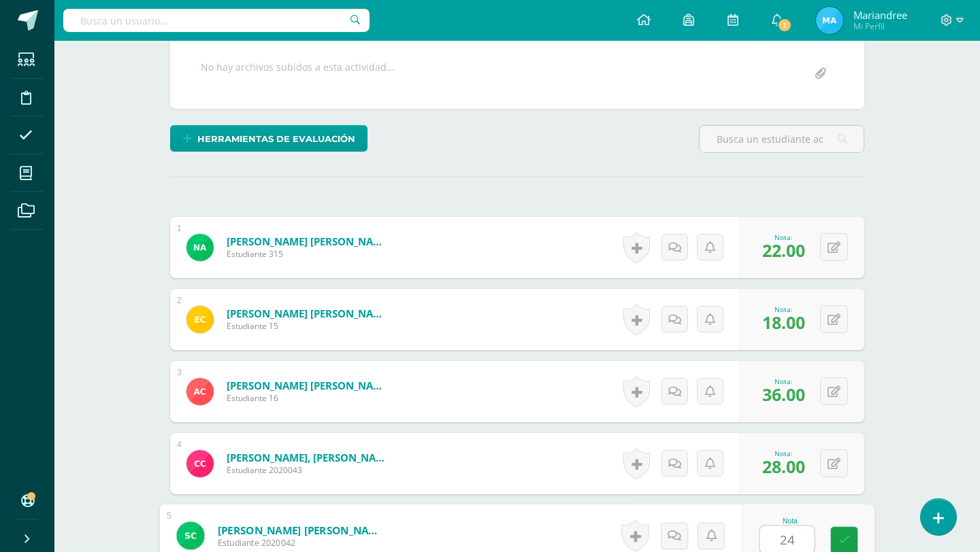
type input "24"
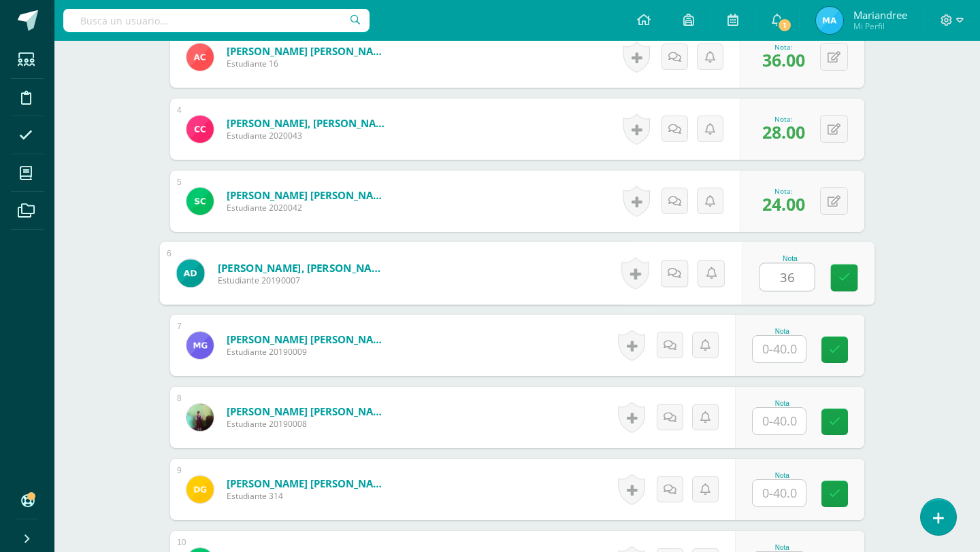
type input "36"
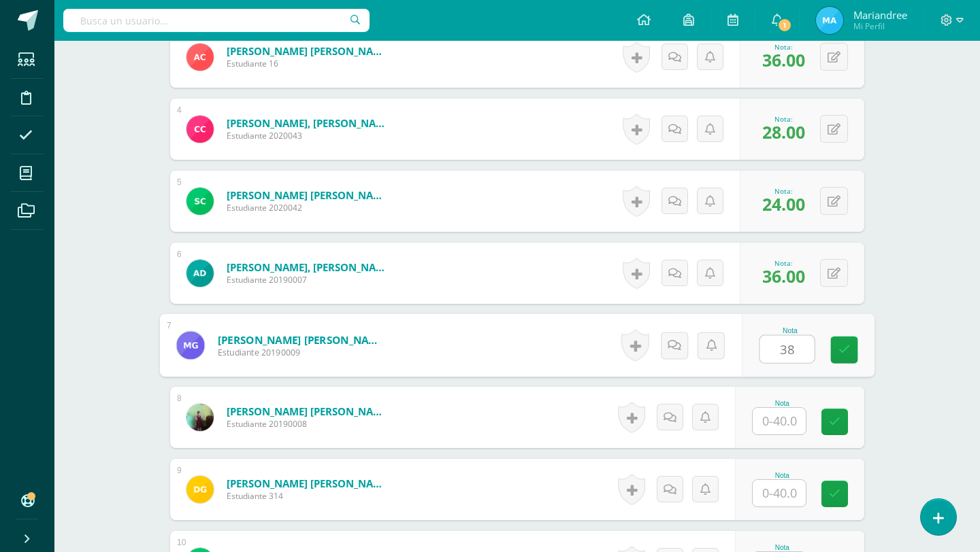
type input "38"
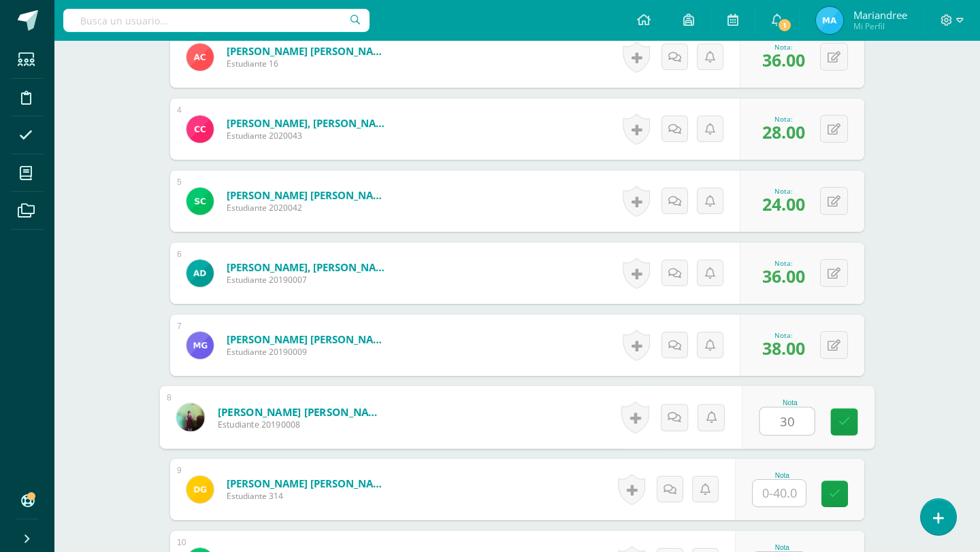
type input "30"
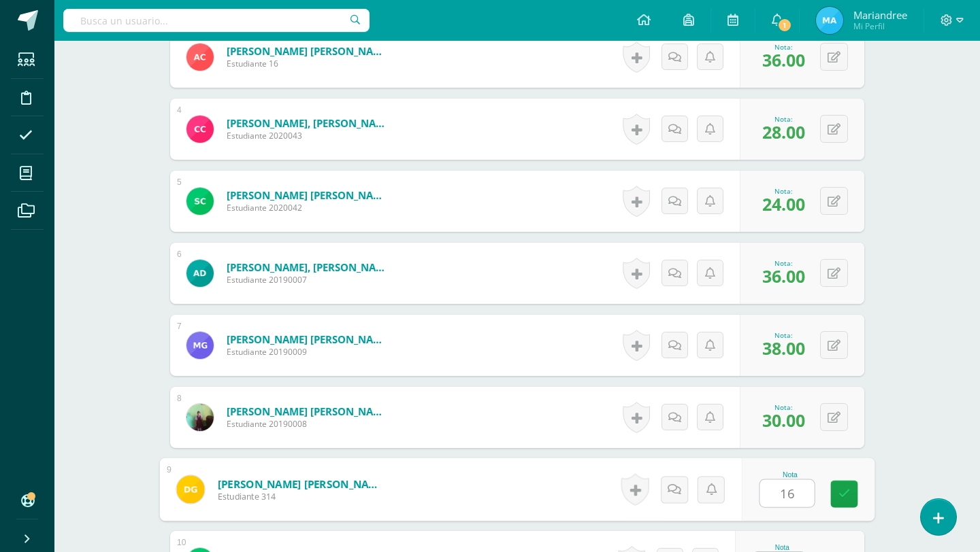
type input "16"
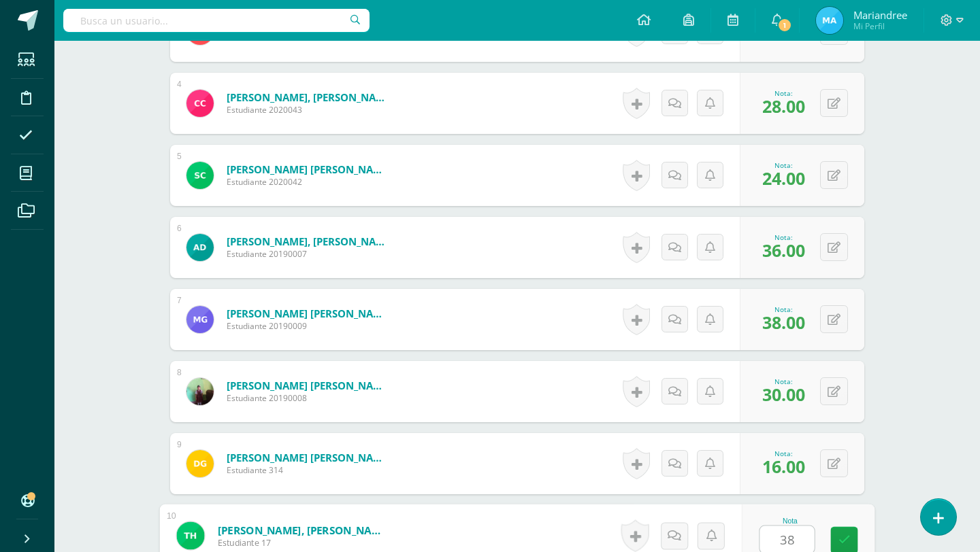
type input "38"
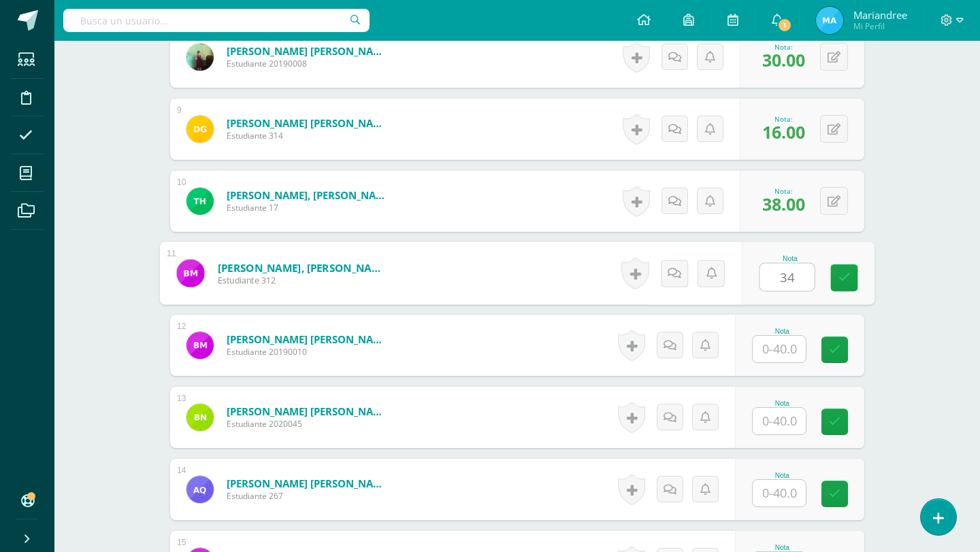
type input "34"
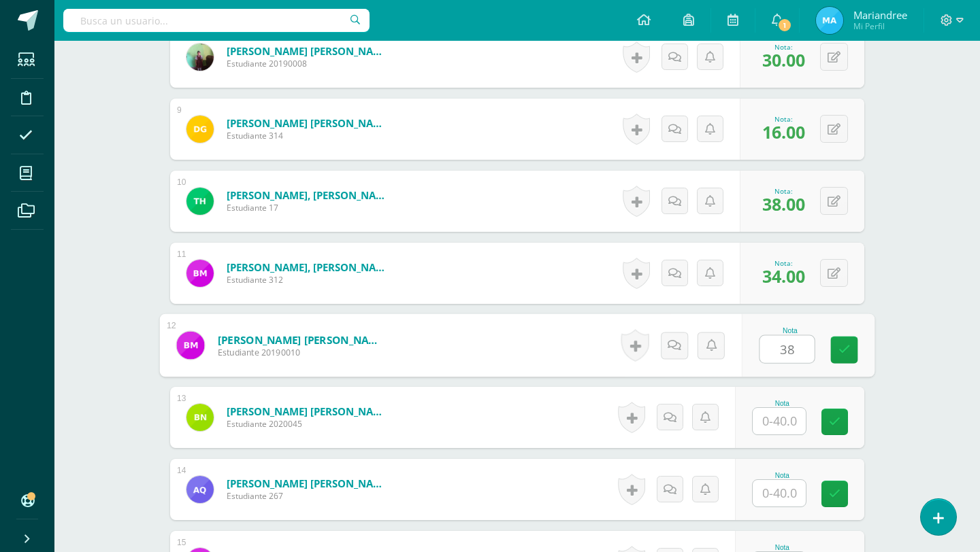
type input "38"
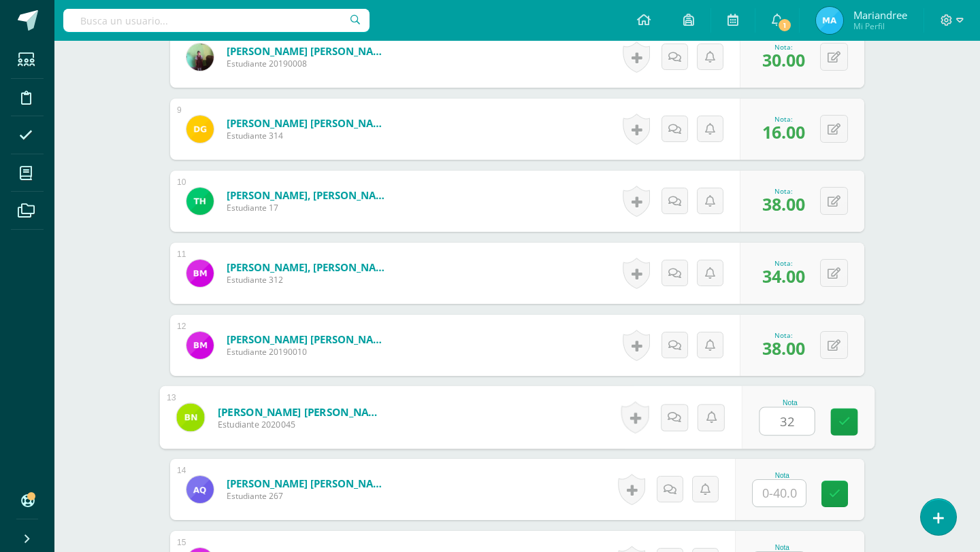
type input "32"
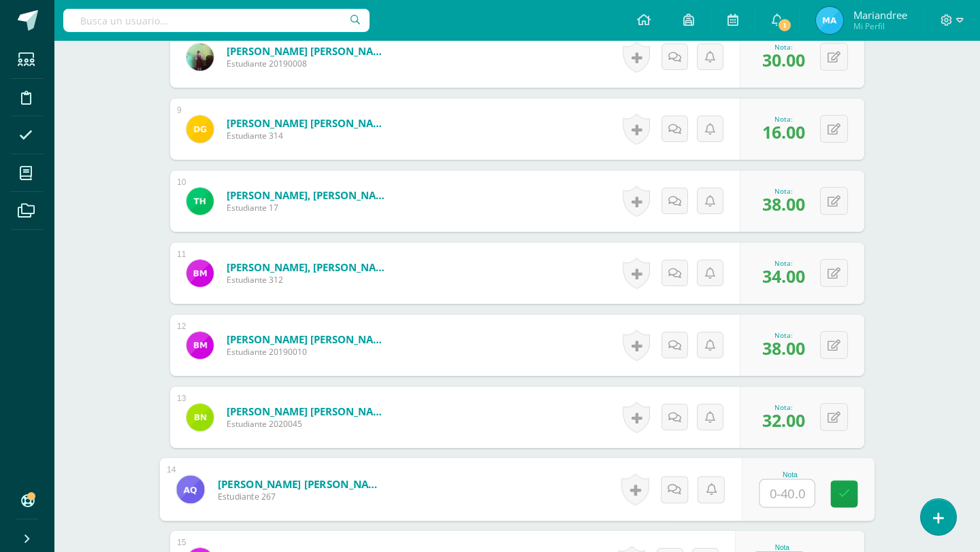
type input "2"
type input "36"
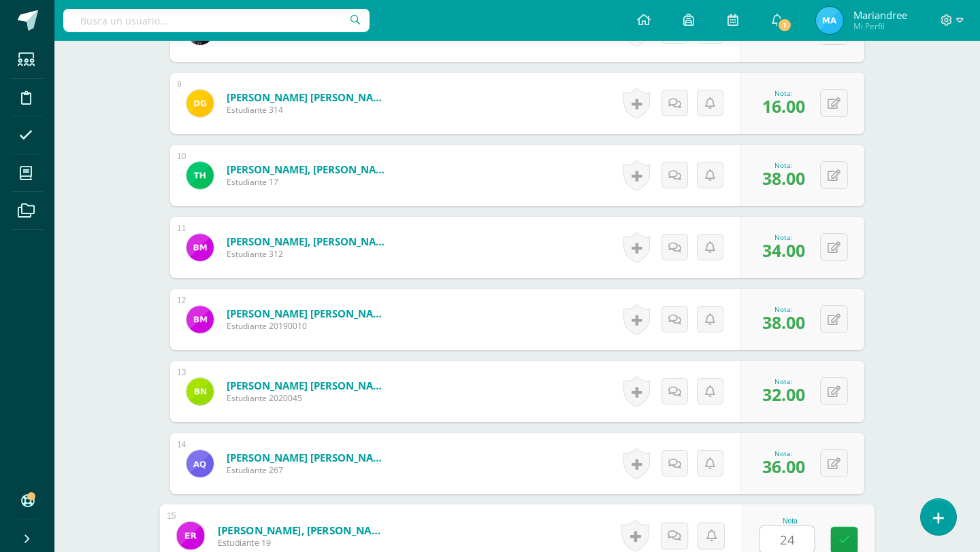
type input "24"
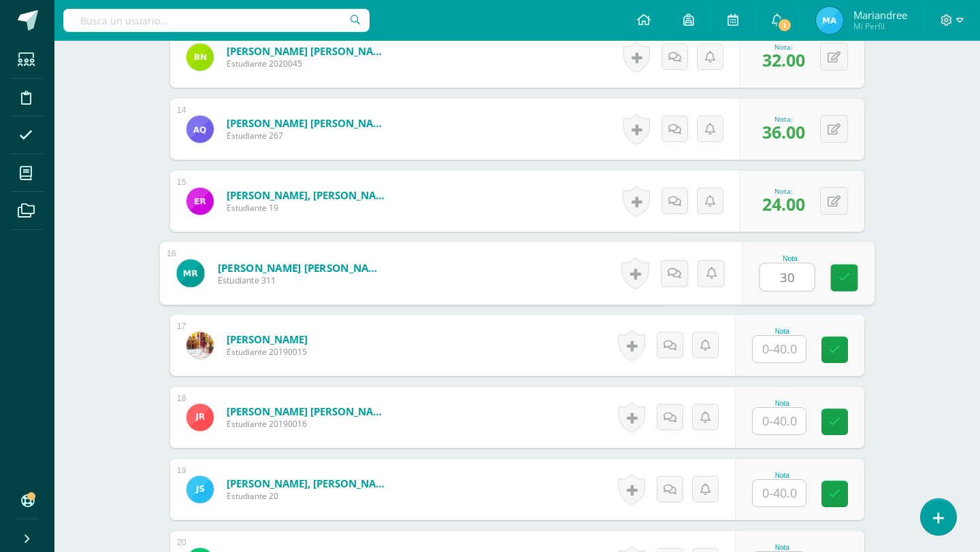
type input "30"
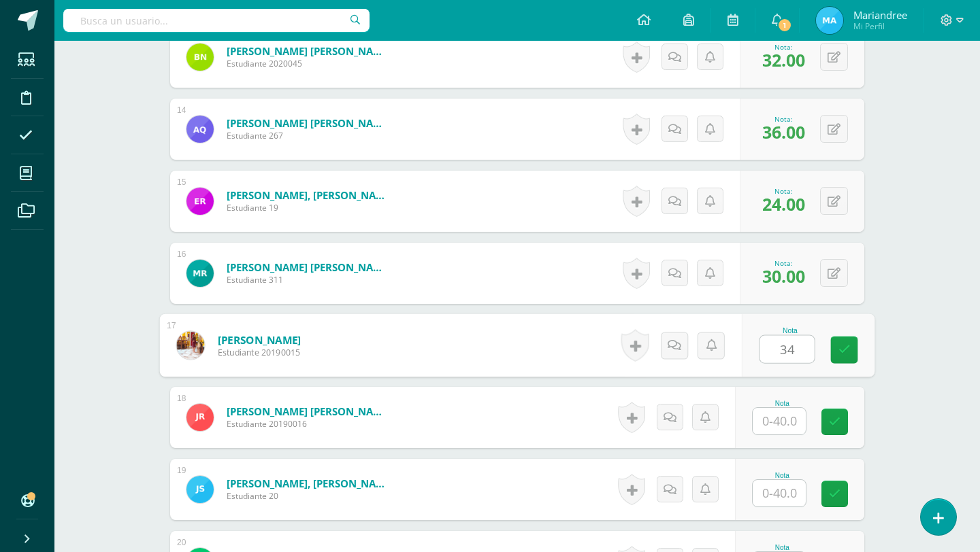
type input "34"
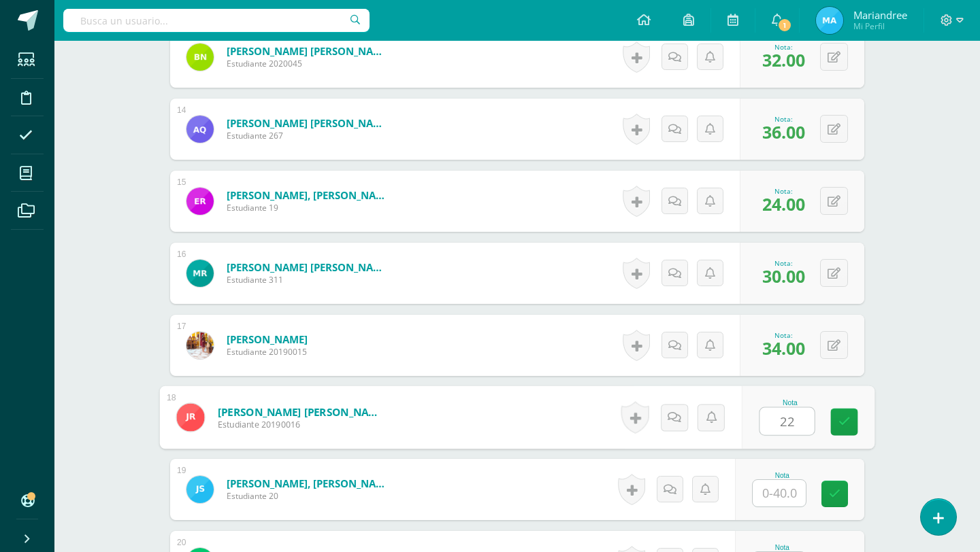
type input "22"
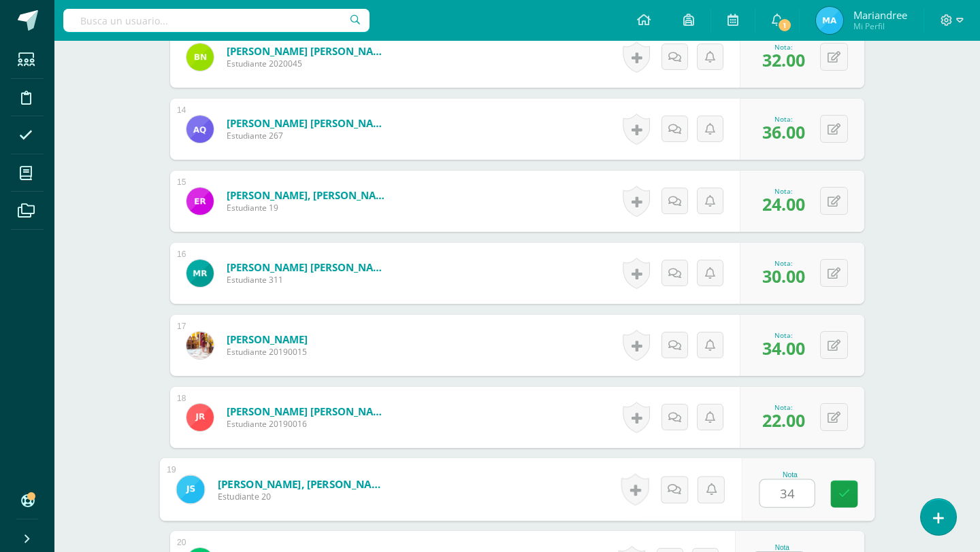
type input "34"
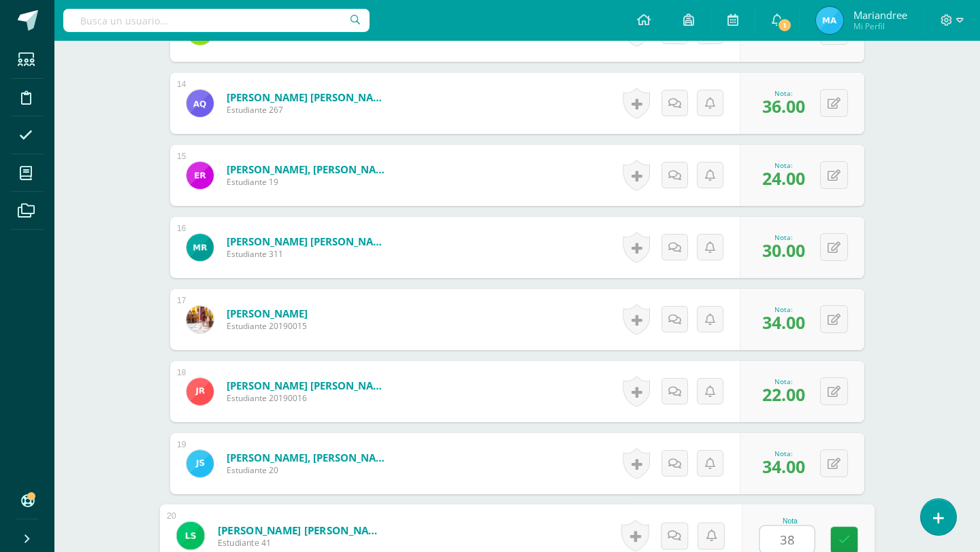
type input "38"
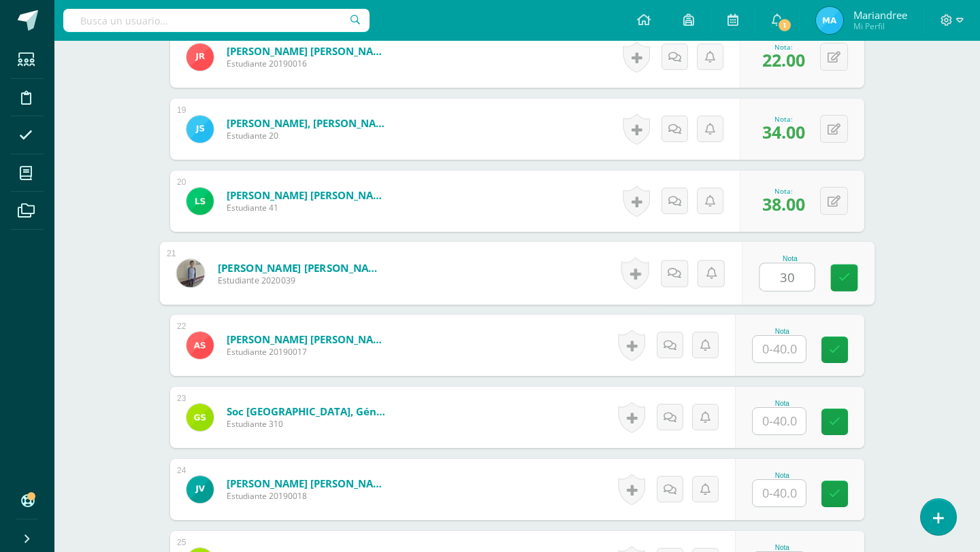
type input "30"
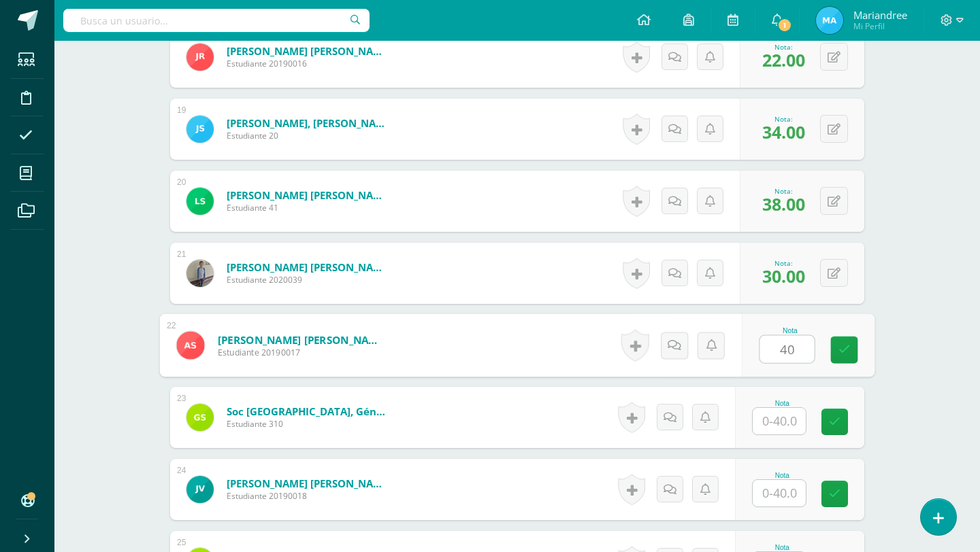
type input "40"
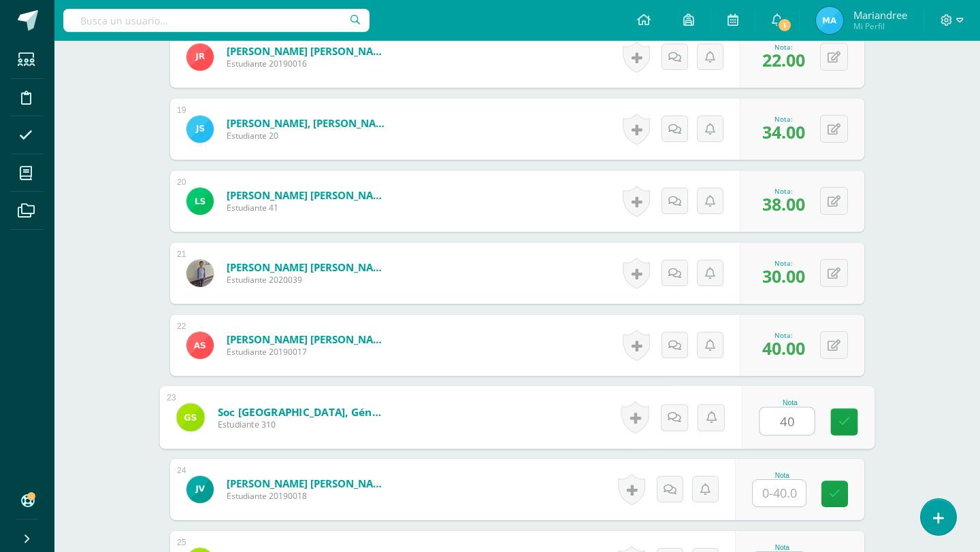
type input "40"
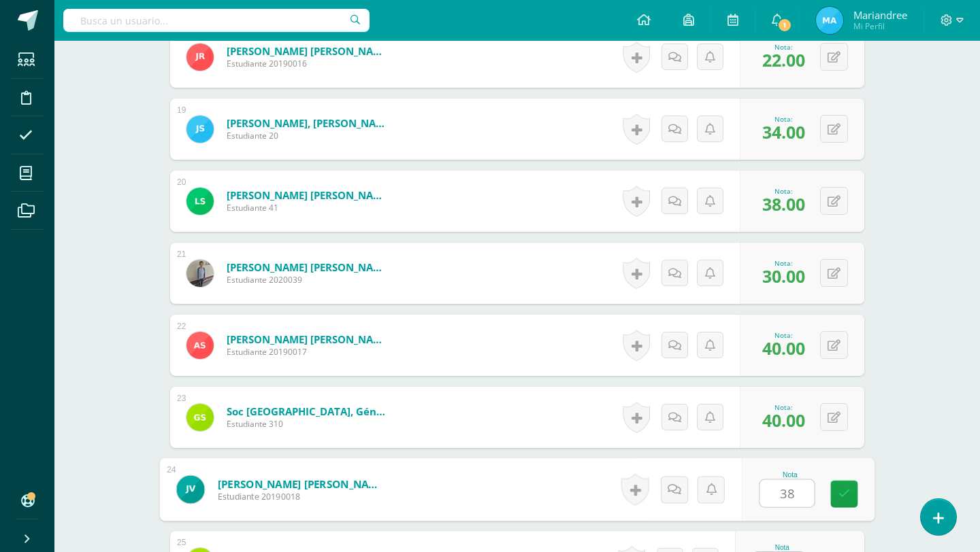
type input "38"
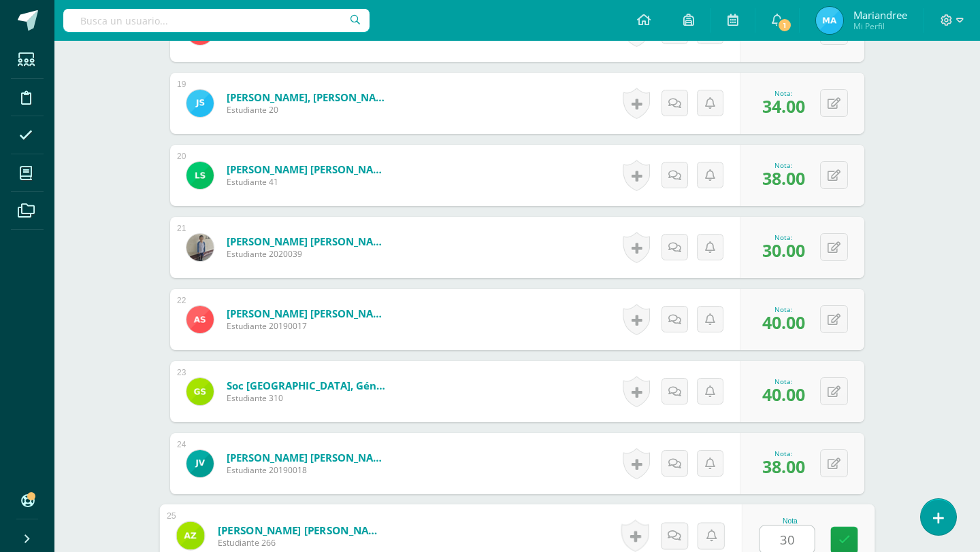
type input "30"
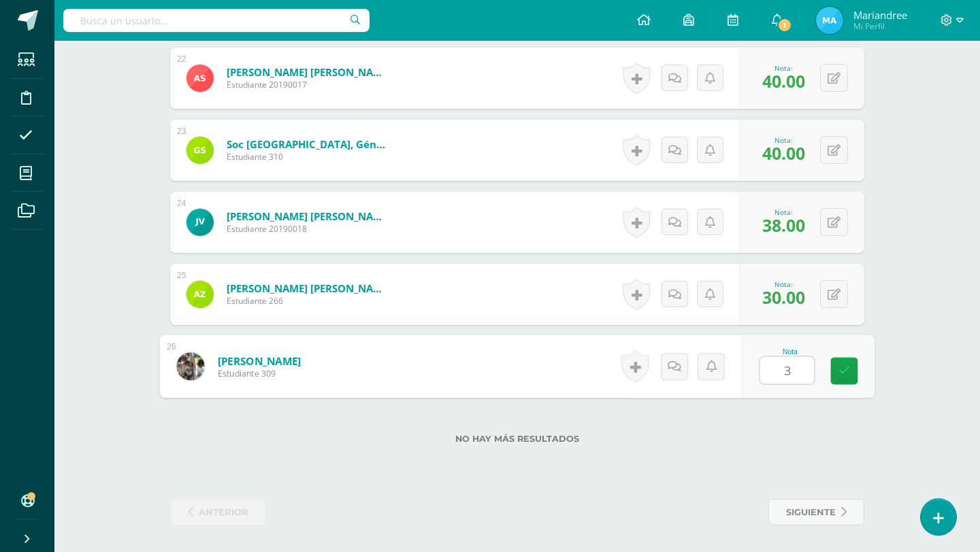
type input "38"
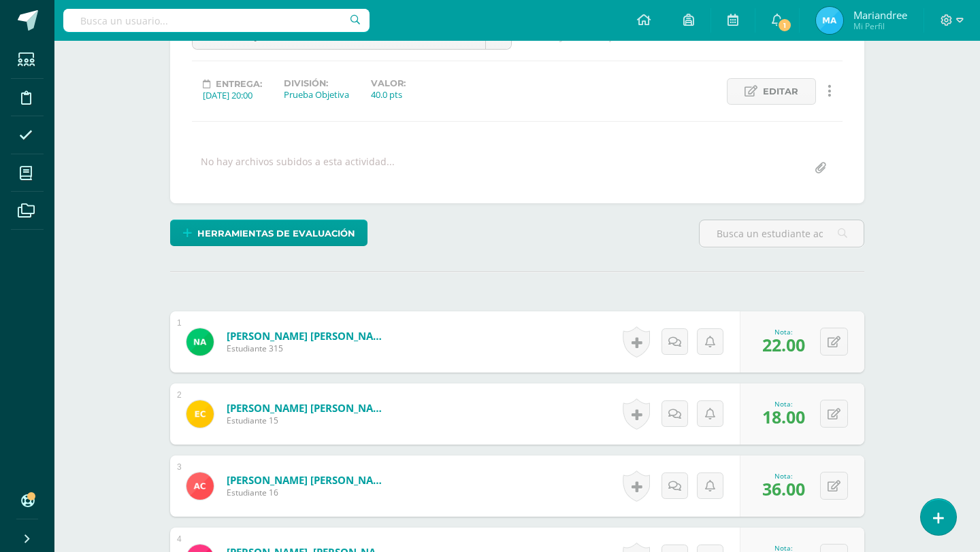
scroll to position [0, 0]
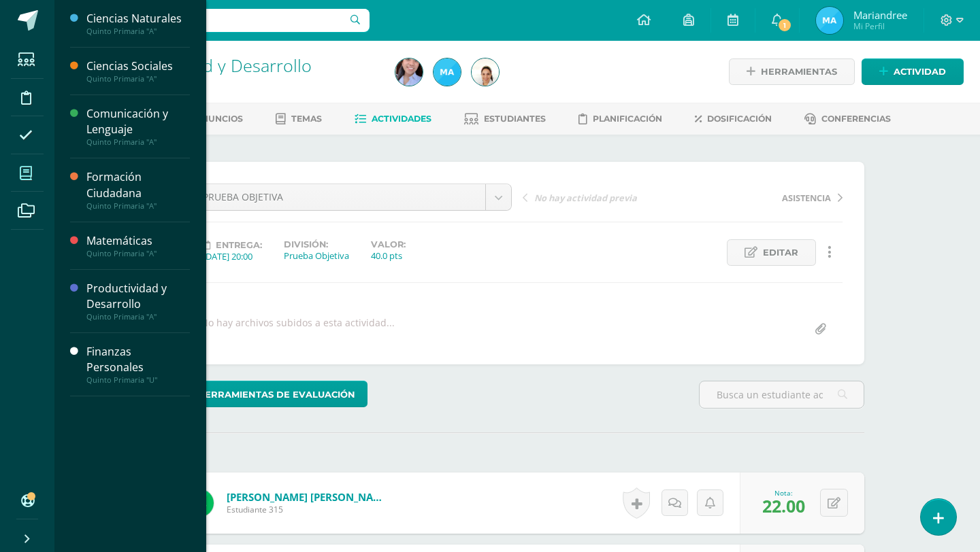
click at [31, 163] on span at bounding box center [26, 173] width 31 height 31
